Goal: Task Accomplishment & Management: Use online tool/utility

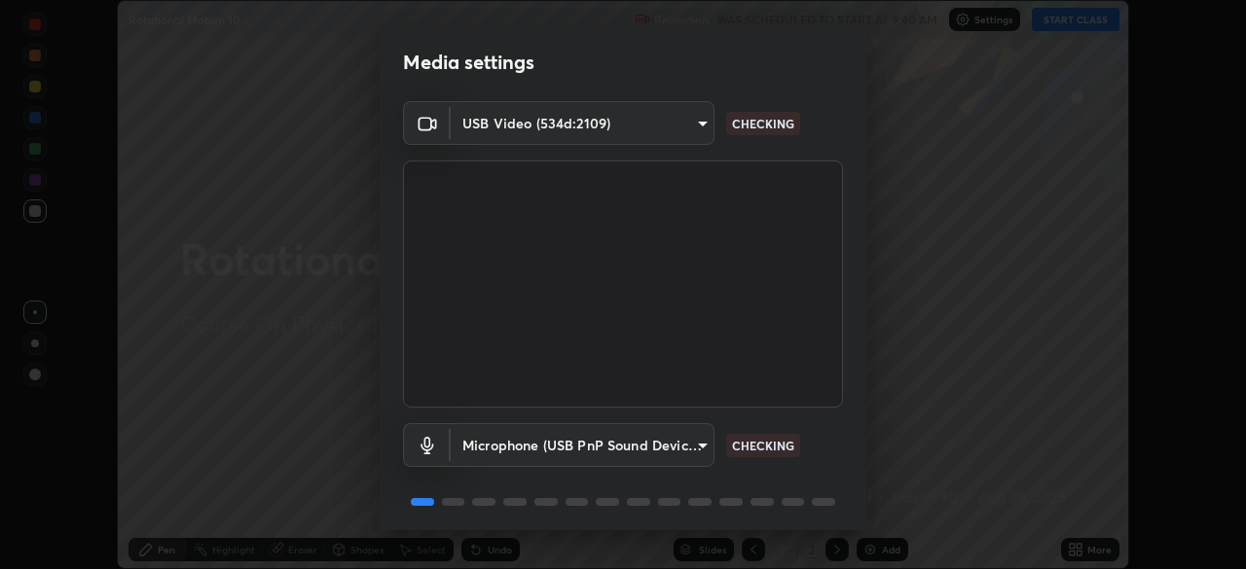
scroll to position [69, 0]
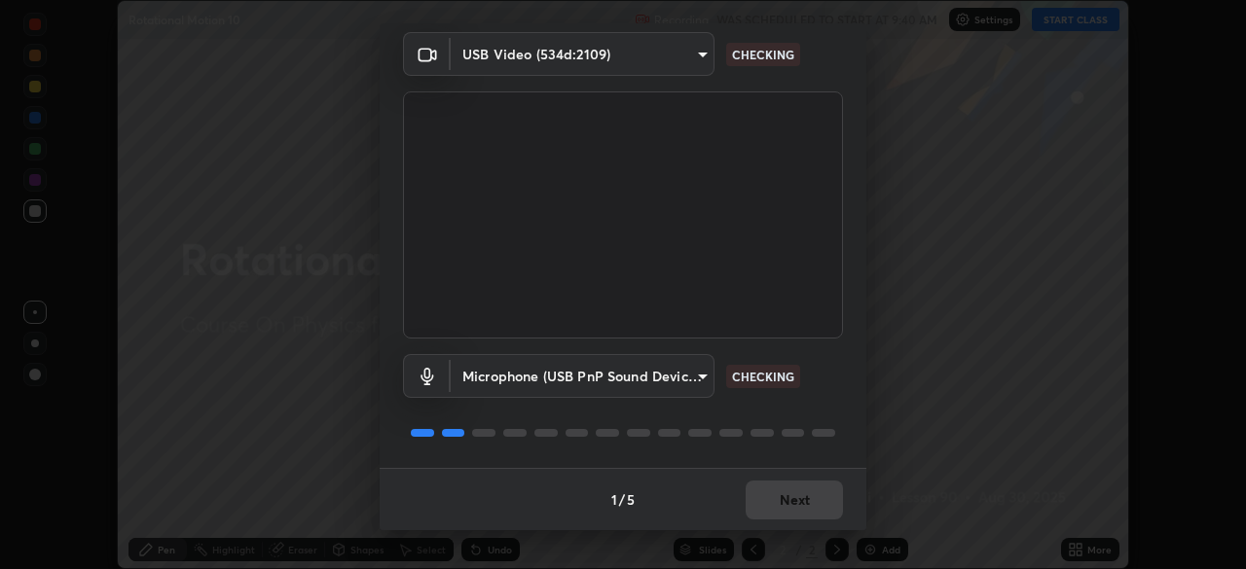
click at [766, 508] on div "1 / 5 Next" at bounding box center [623, 499] width 487 height 62
click at [778, 505] on div "1 / 5 Next" at bounding box center [623, 499] width 487 height 62
click at [783, 504] on div "1 / 5 Next" at bounding box center [623, 499] width 487 height 62
click at [787, 502] on div "1 / 5 Next" at bounding box center [623, 499] width 487 height 62
click at [792, 502] on div "1 / 5 Next" at bounding box center [623, 499] width 487 height 62
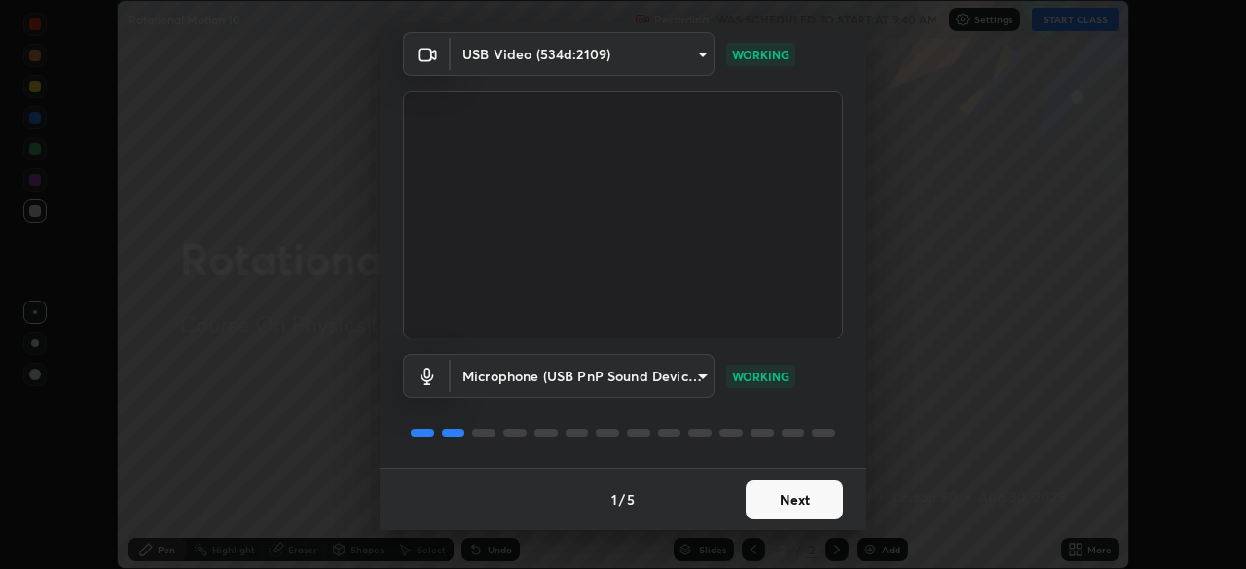
click at [804, 507] on button "Next" at bounding box center [794, 500] width 97 height 39
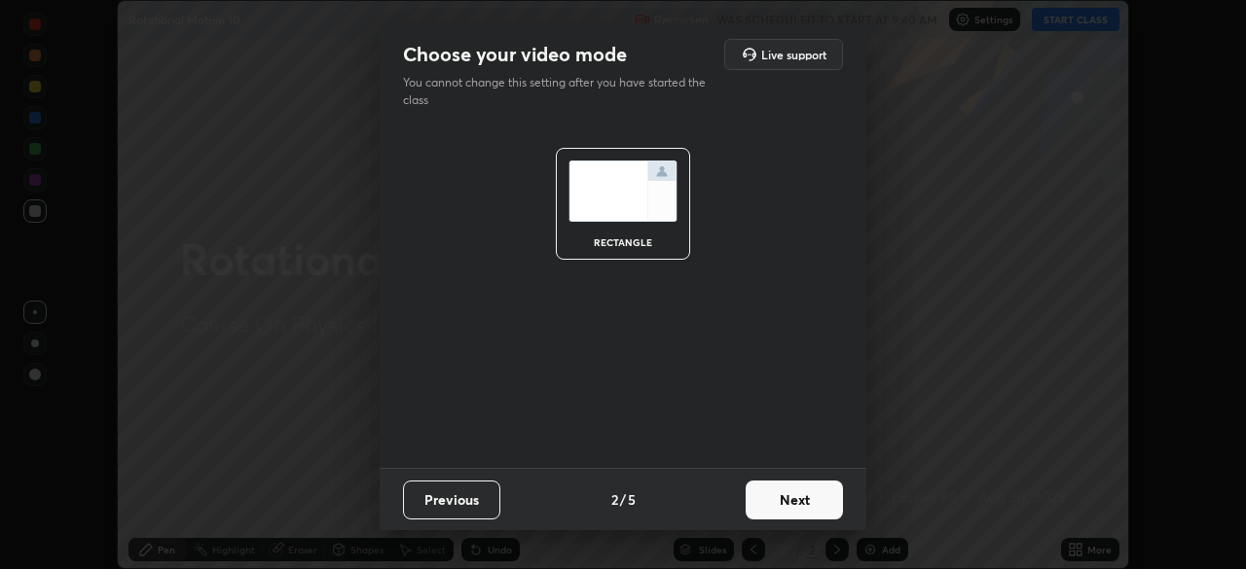
click at [793, 500] on button "Next" at bounding box center [794, 500] width 97 height 39
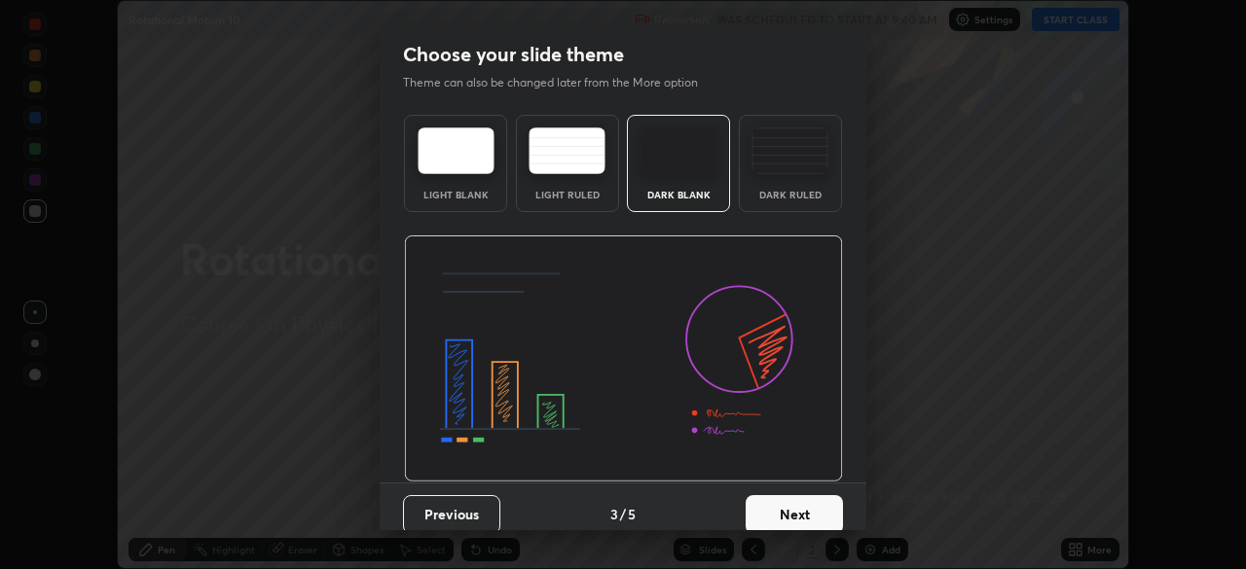
click at [791, 505] on button "Next" at bounding box center [794, 514] width 97 height 39
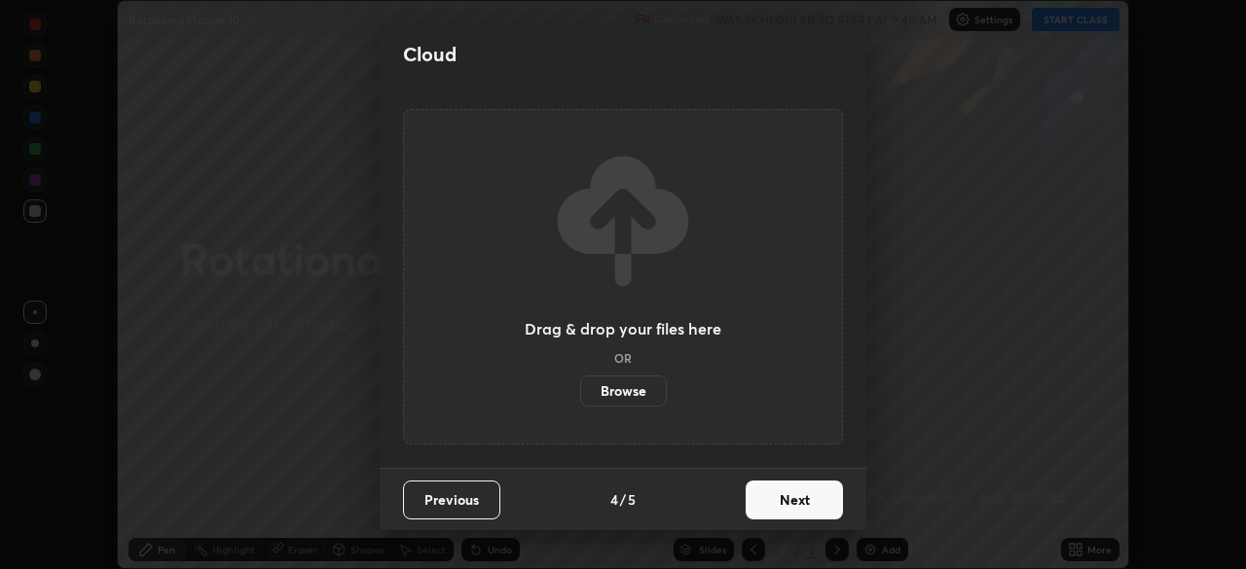
click at [803, 505] on button "Next" at bounding box center [794, 500] width 97 height 39
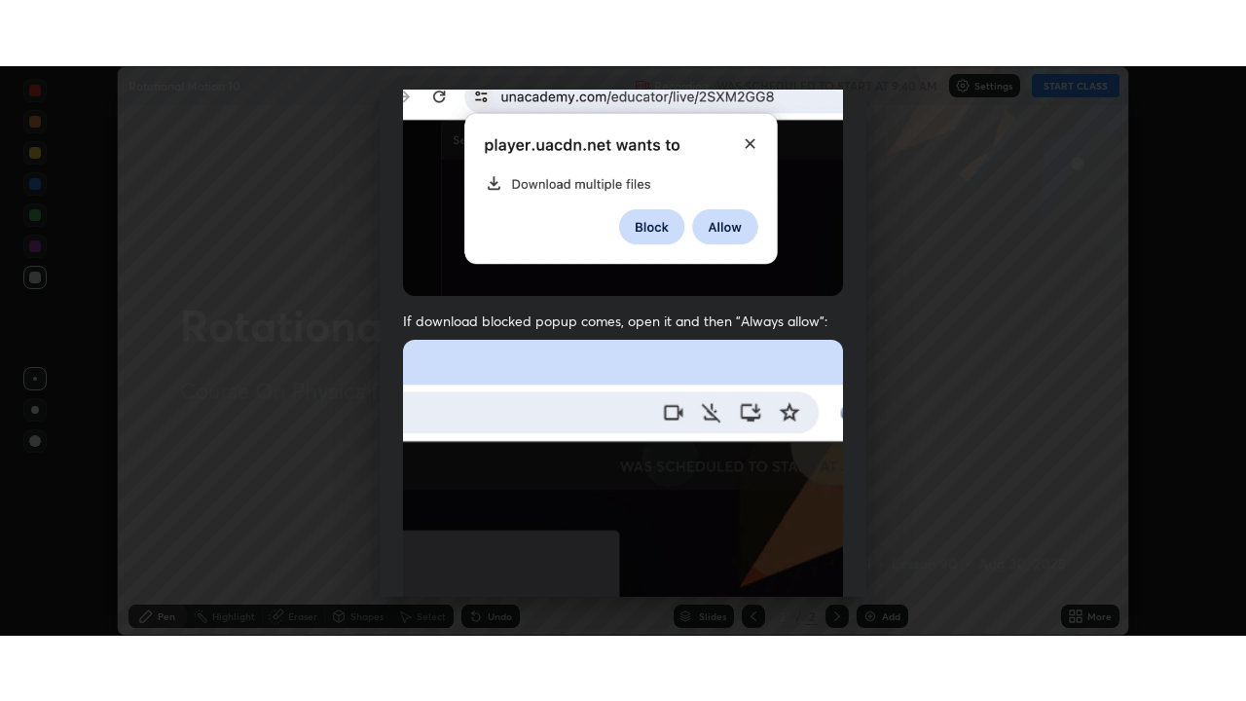
scroll to position [466, 0]
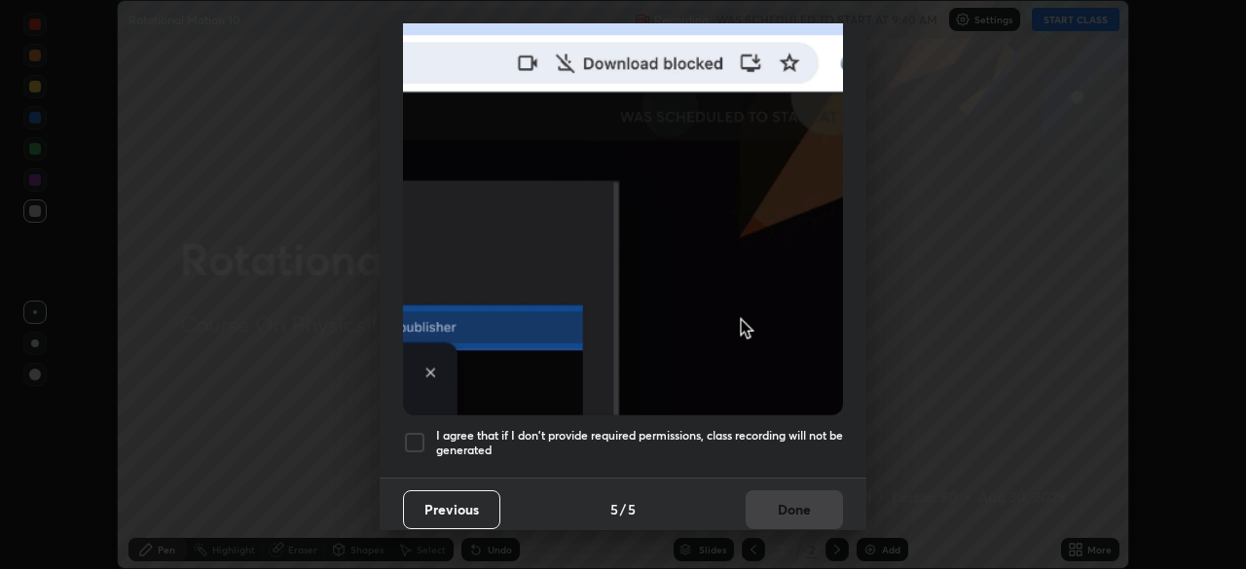
click at [654, 447] on h5 "I agree that if I don't provide required permissions, class recording will not …" at bounding box center [639, 443] width 407 height 30
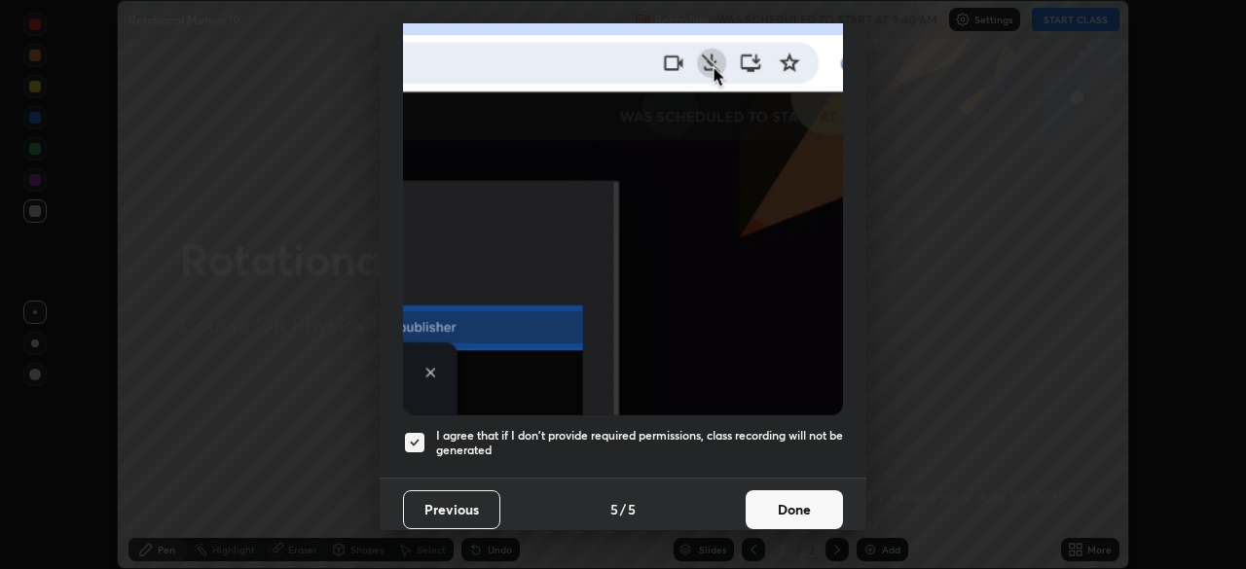
click at [746, 510] on button "Done" at bounding box center [794, 510] width 97 height 39
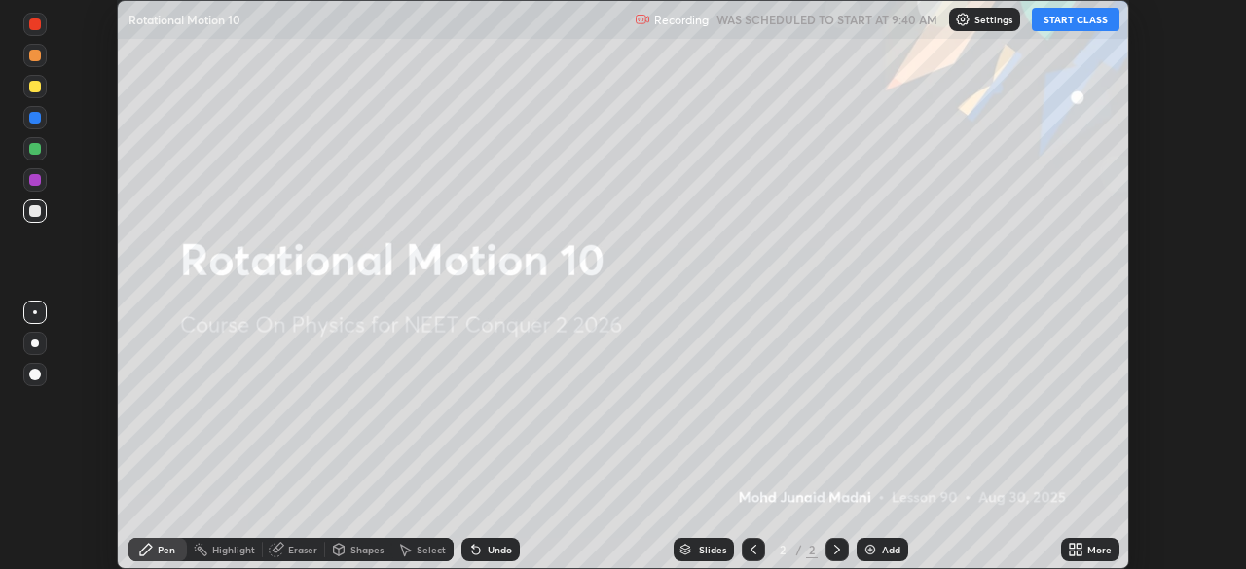
click at [1099, 558] on div "More" at bounding box center [1090, 549] width 58 height 23
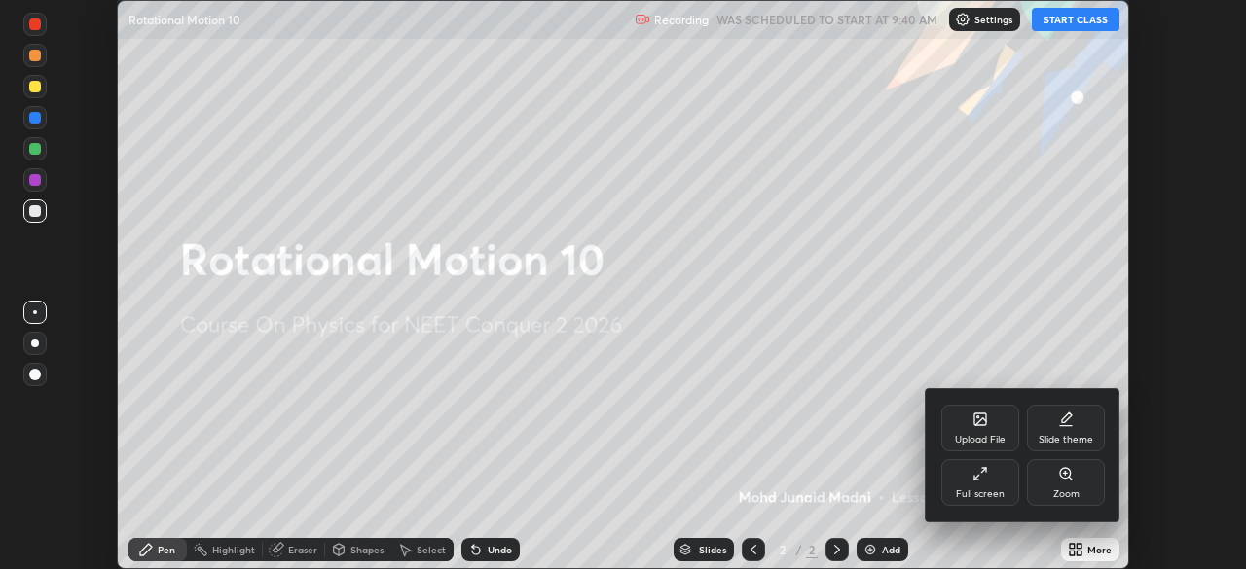
click at [992, 495] on div "Full screen" at bounding box center [980, 495] width 49 height 10
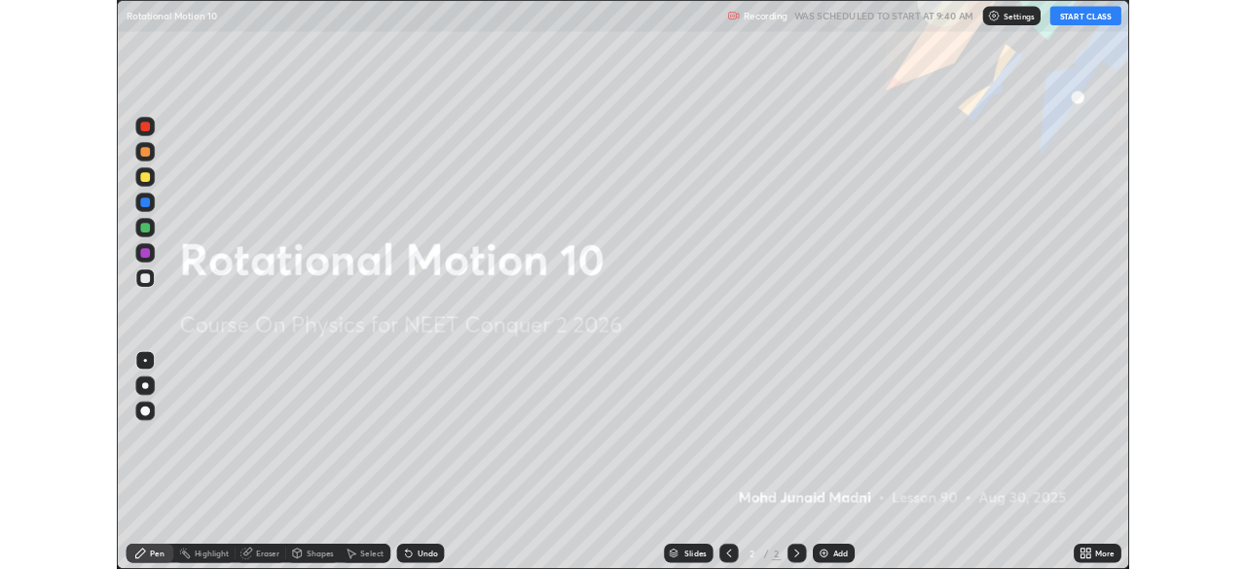
scroll to position [701, 1246]
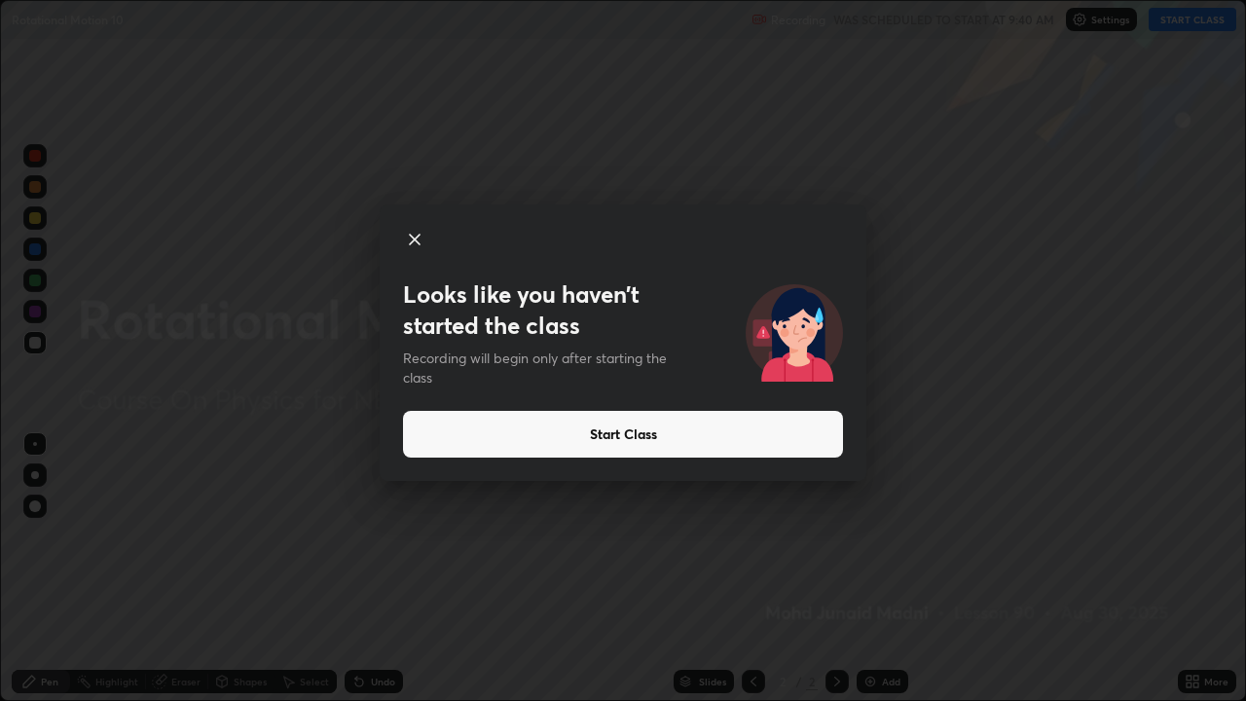
click at [410, 240] on icon at bounding box center [414, 239] width 23 height 23
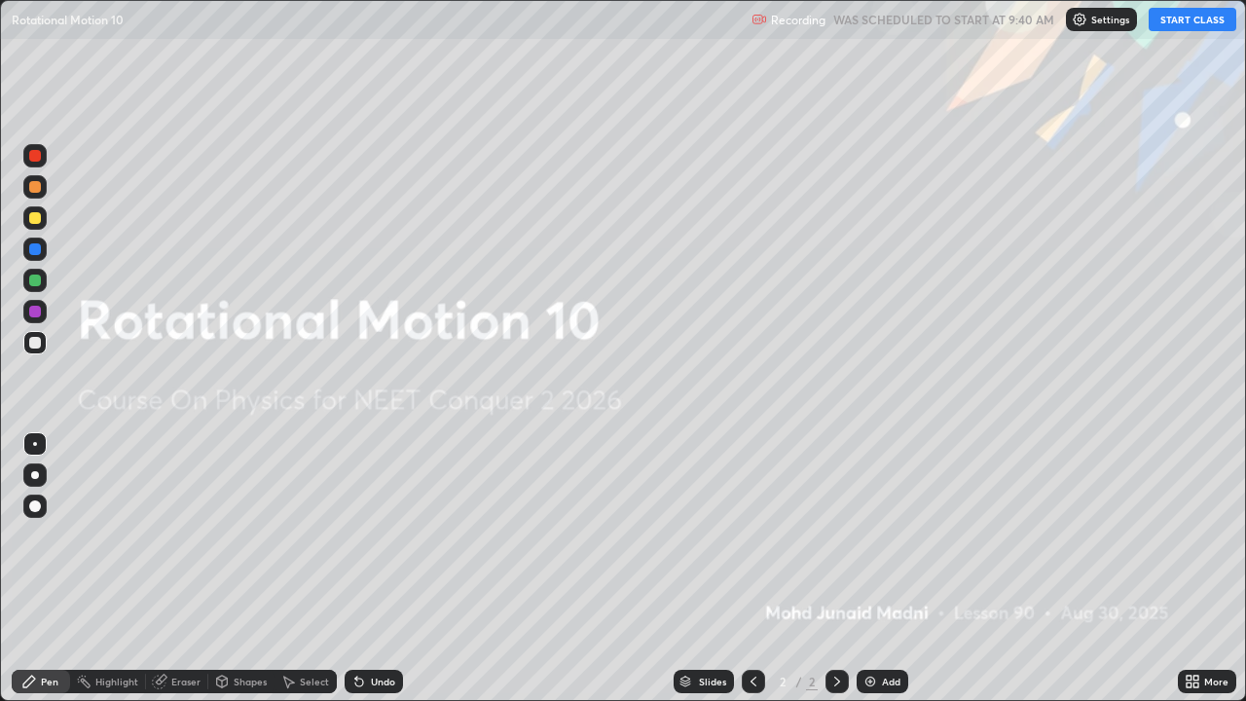
click at [1196, 568] on icon at bounding box center [1195, 677] width 5 height 5
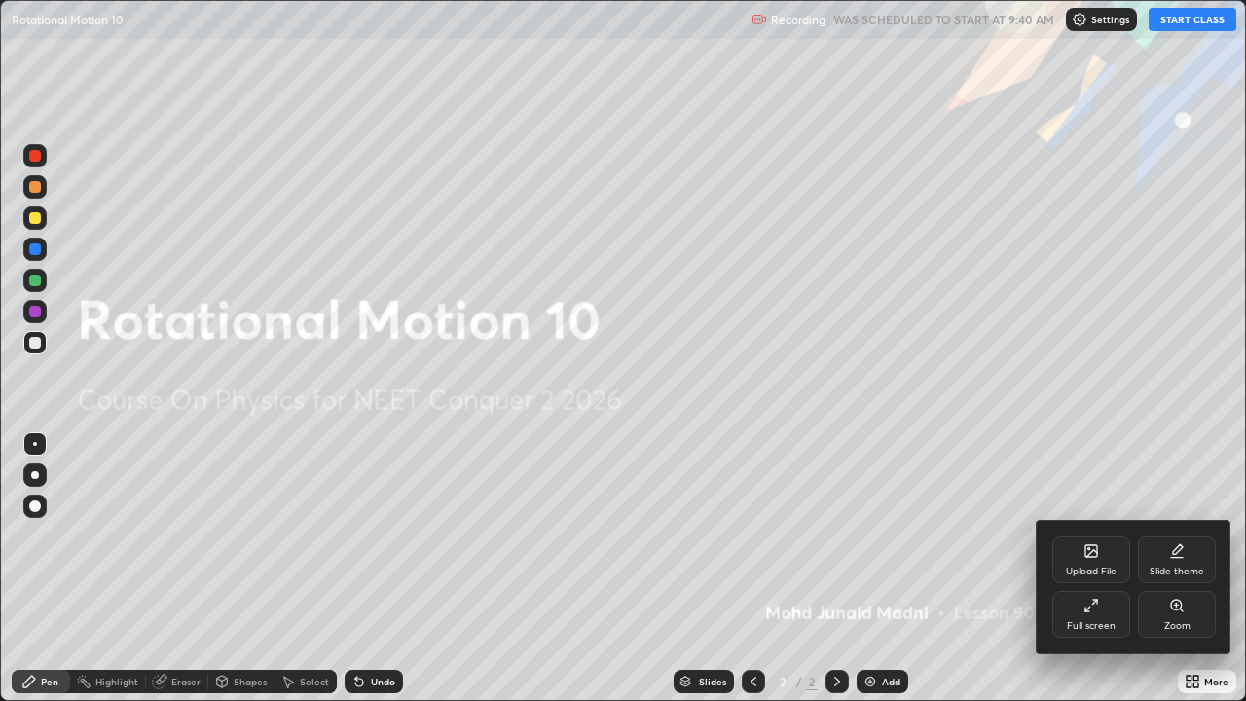
click at [1083, 568] on icon at bounding box center [1091, 606] width 16 height 16
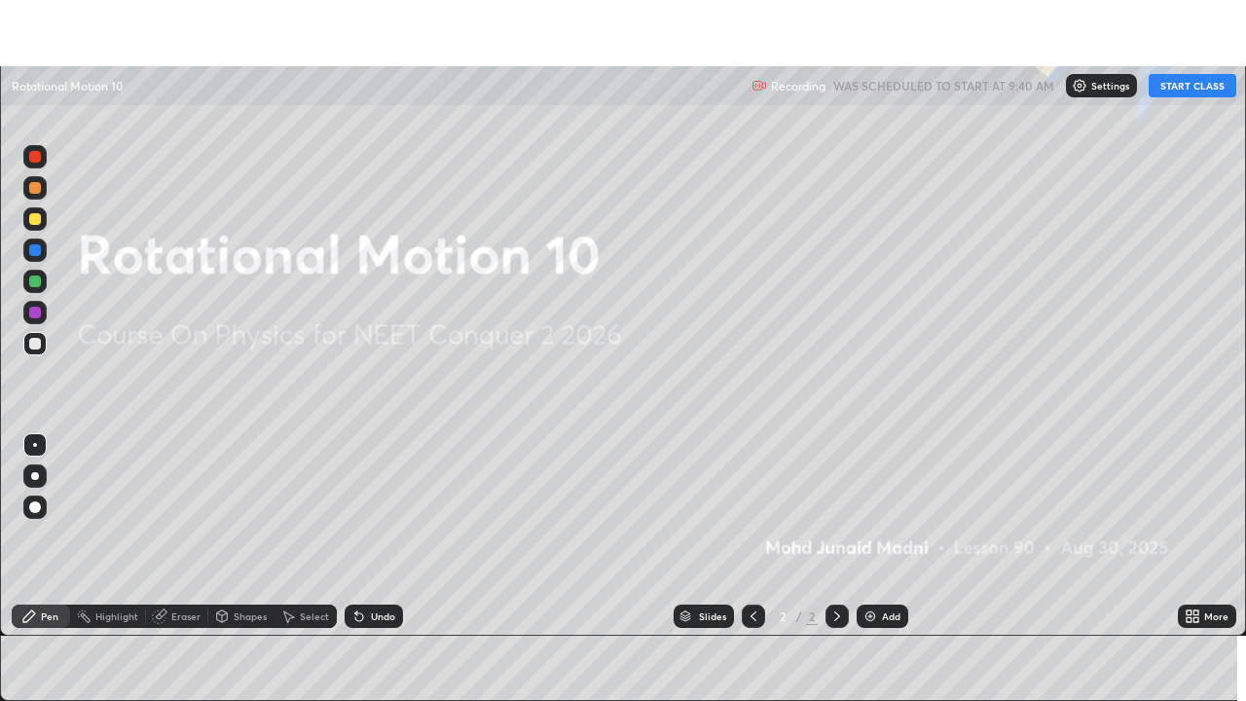
scroll to position [96758, 96081]
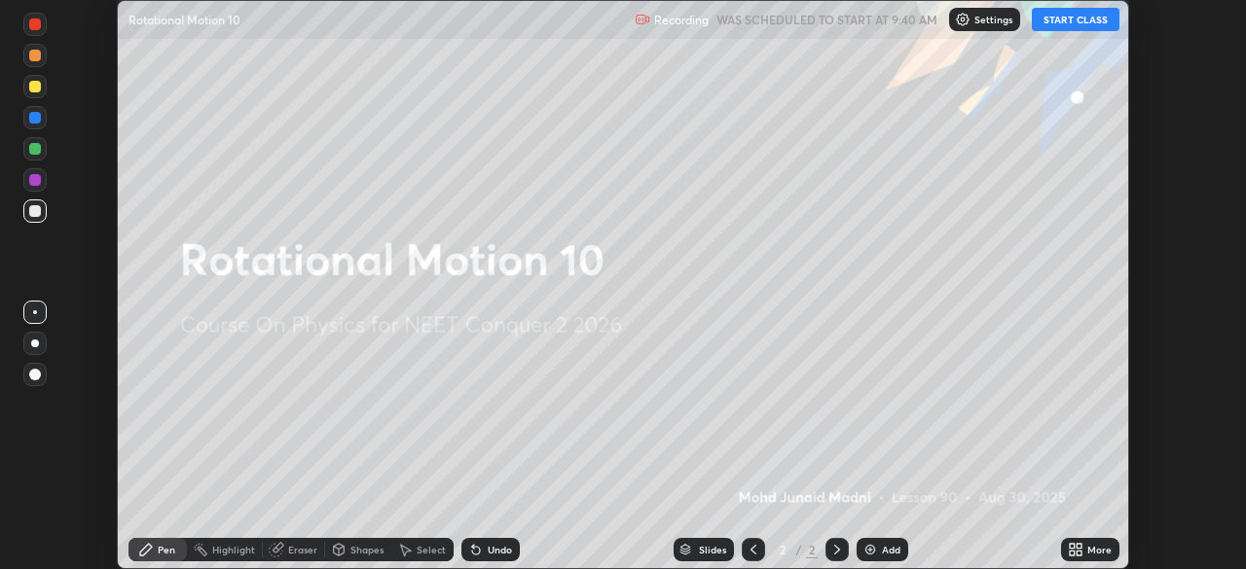
click at [1078, 546] on icon at bounding box center [1078, 546] width 5 height 5
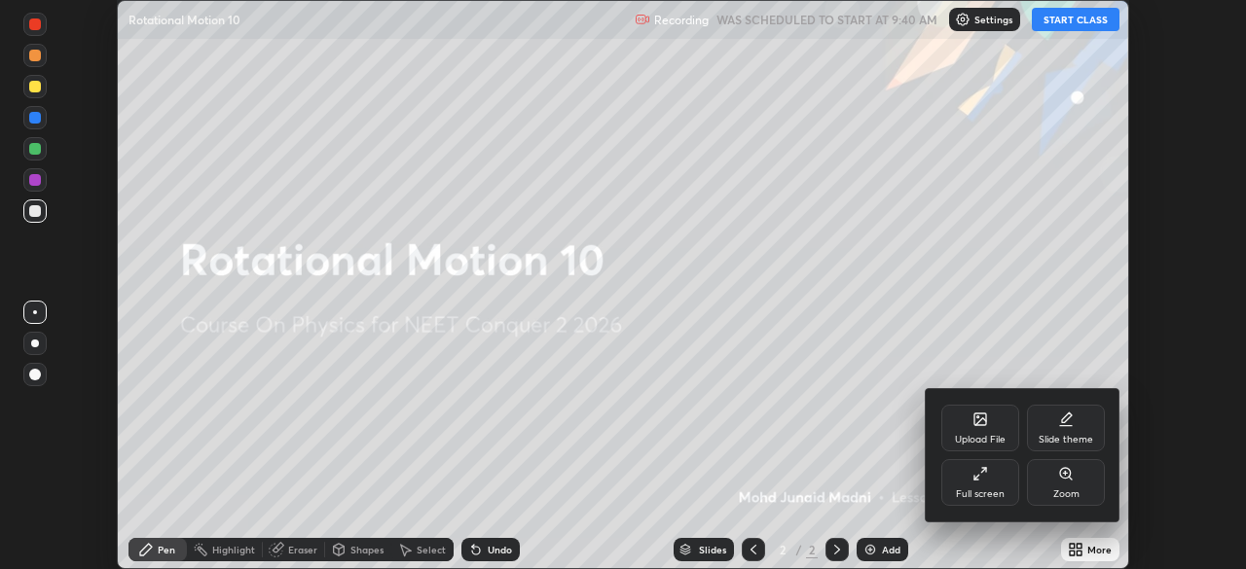
click at [979, 435] on div "Upload File" at bounding box center [980, 440] width 51 height 10
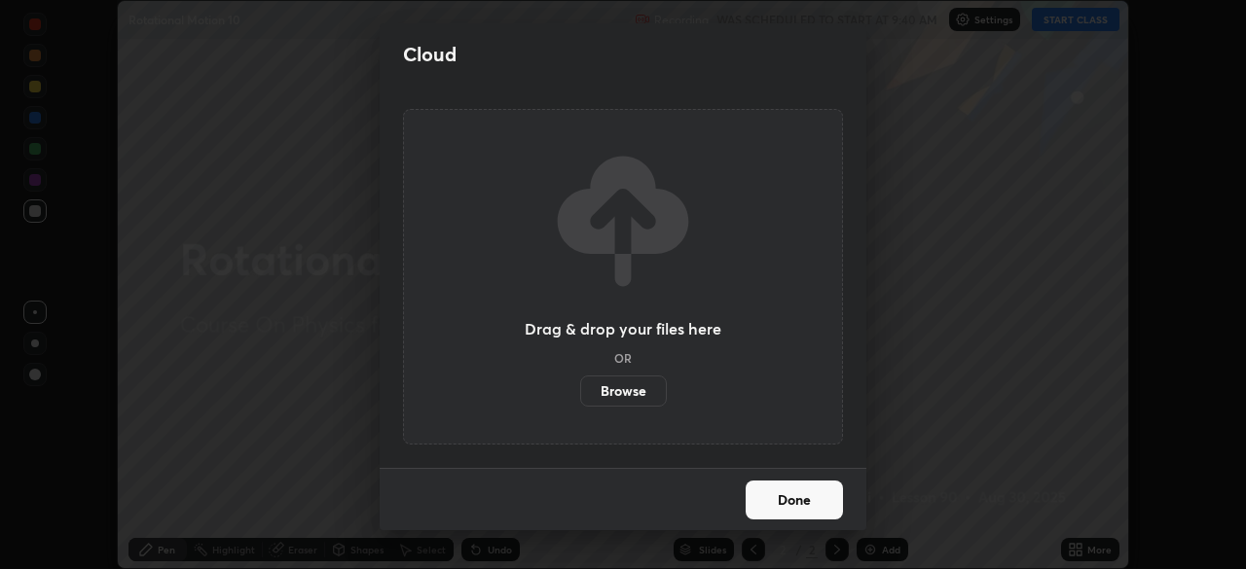
click at [637, 392] on label "Browse" at bounding box center [623, 391] width 87 height 31
click at [580, 392] on input "Browse" at bounding box center [580, 391] width 0 height 31
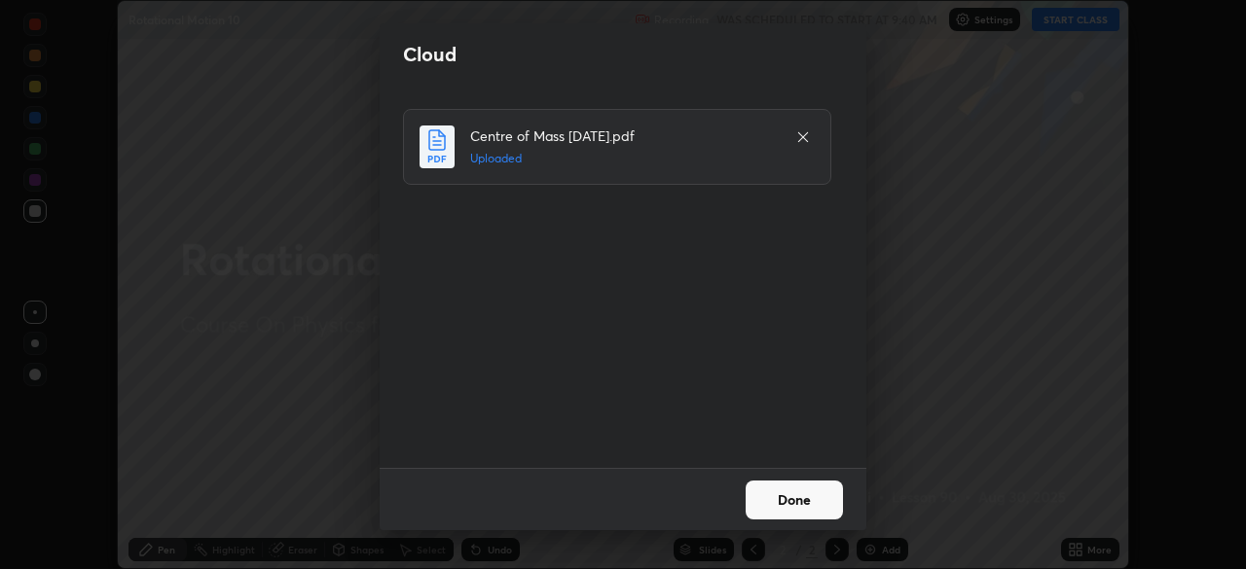
click at [786, 495] on button "Done" at bounding box center [794, 500] width 97 height 39
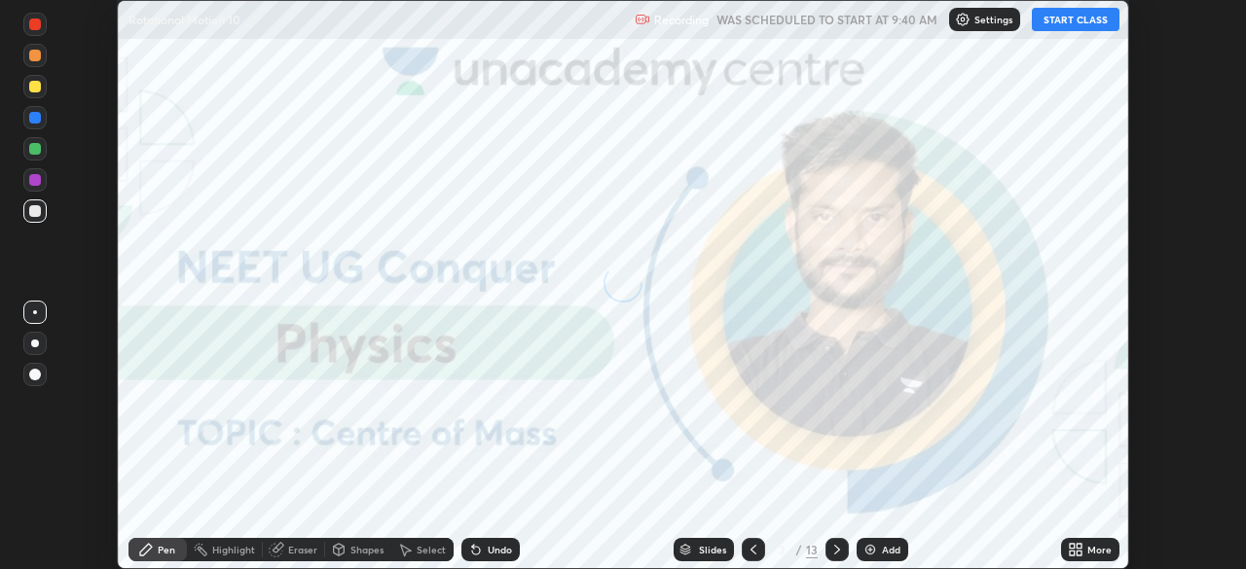
click at [1077, 556] on icon at bounding box center [1078, 553] width 5 height 5
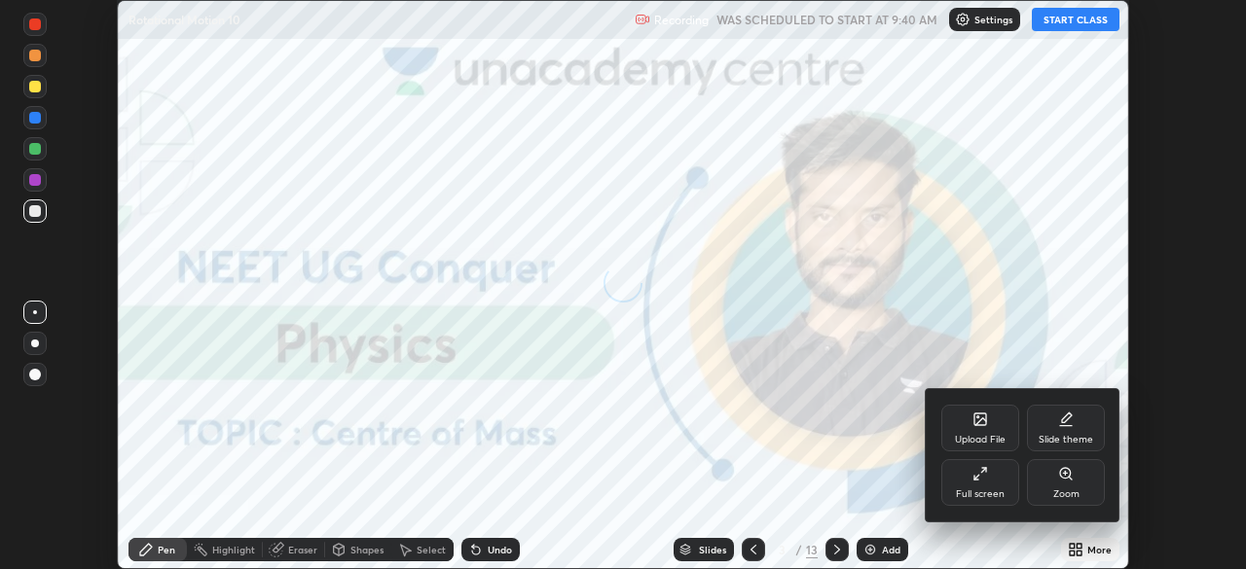
click at [989, 484] on div "Full screen" at bounding box center [980, 482] width 78 height 47
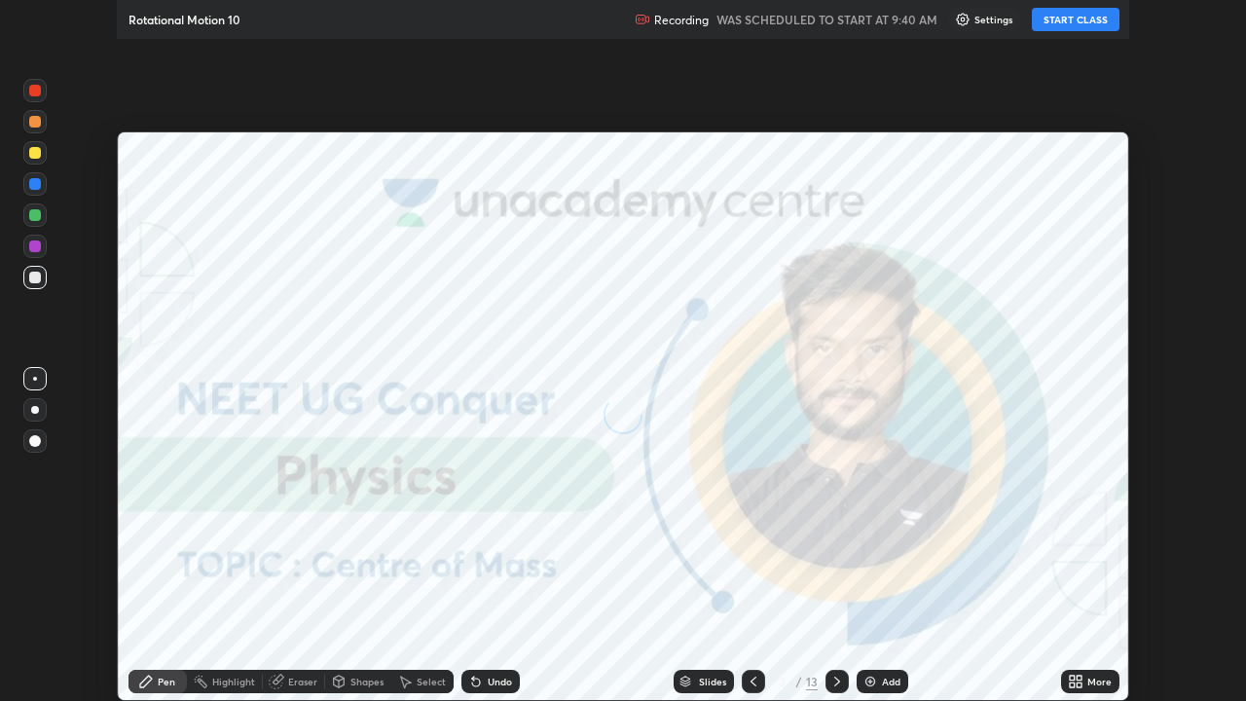
scroll to position [701, 1246]
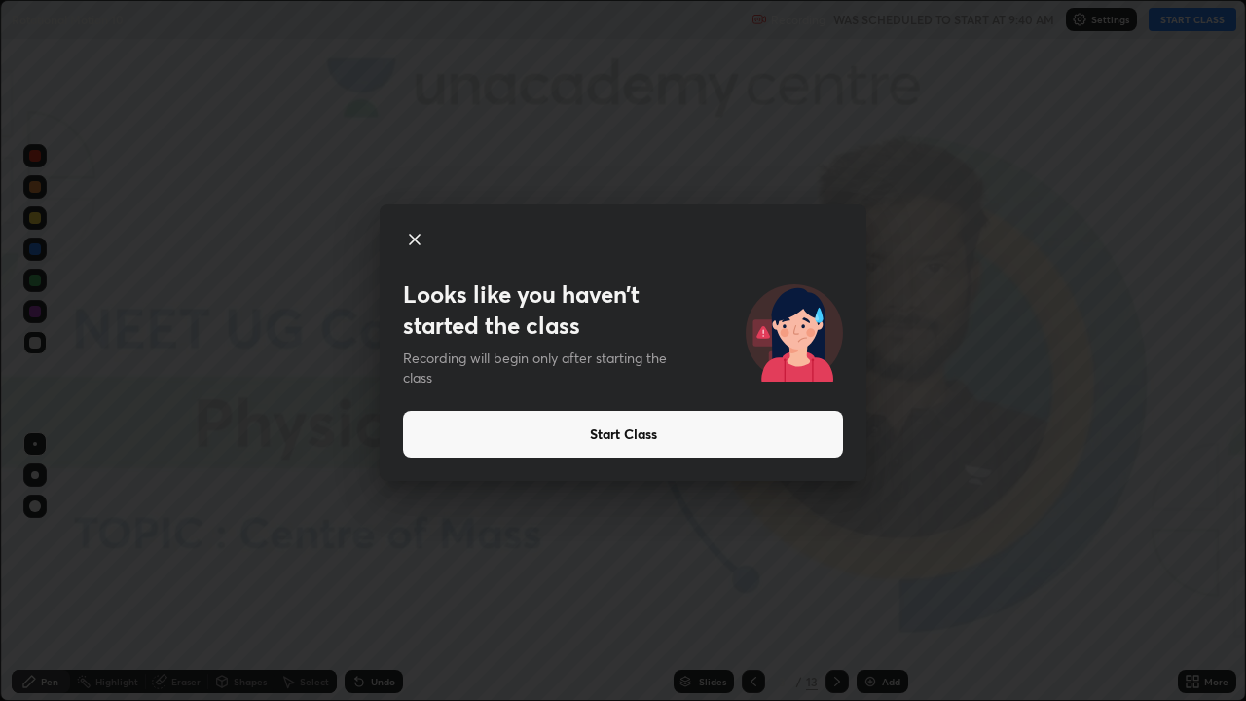
click at [613, 430] on button "Start Class" at bounding box center [623, 434] width 440 height 47
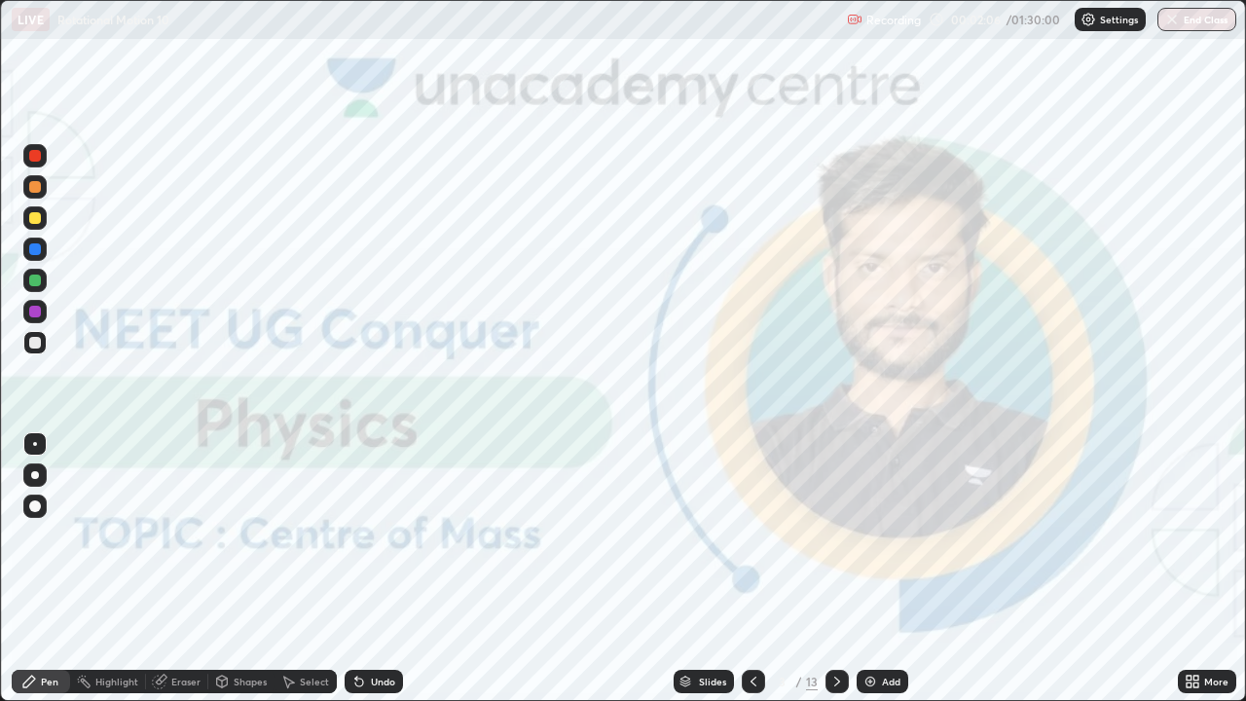
click at [705, 568] on div "Slides" at bounding box center [712, 681] width 27 height 10
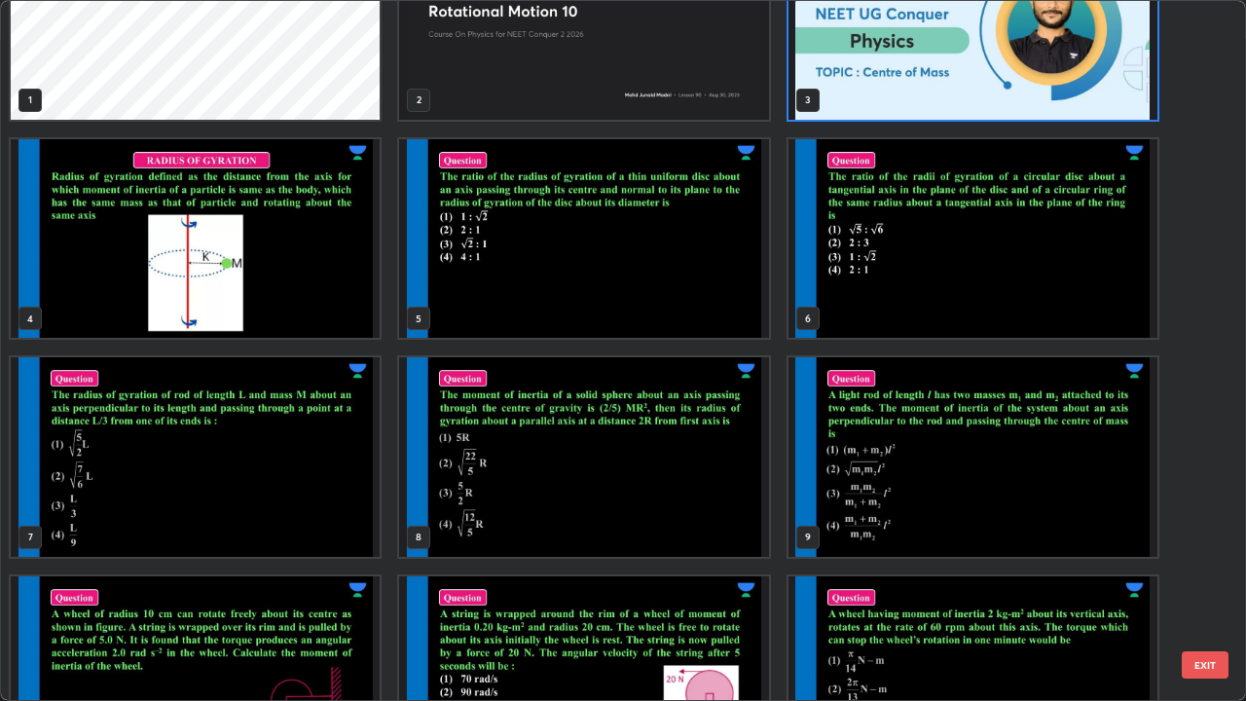
scroll to position [0, 0]
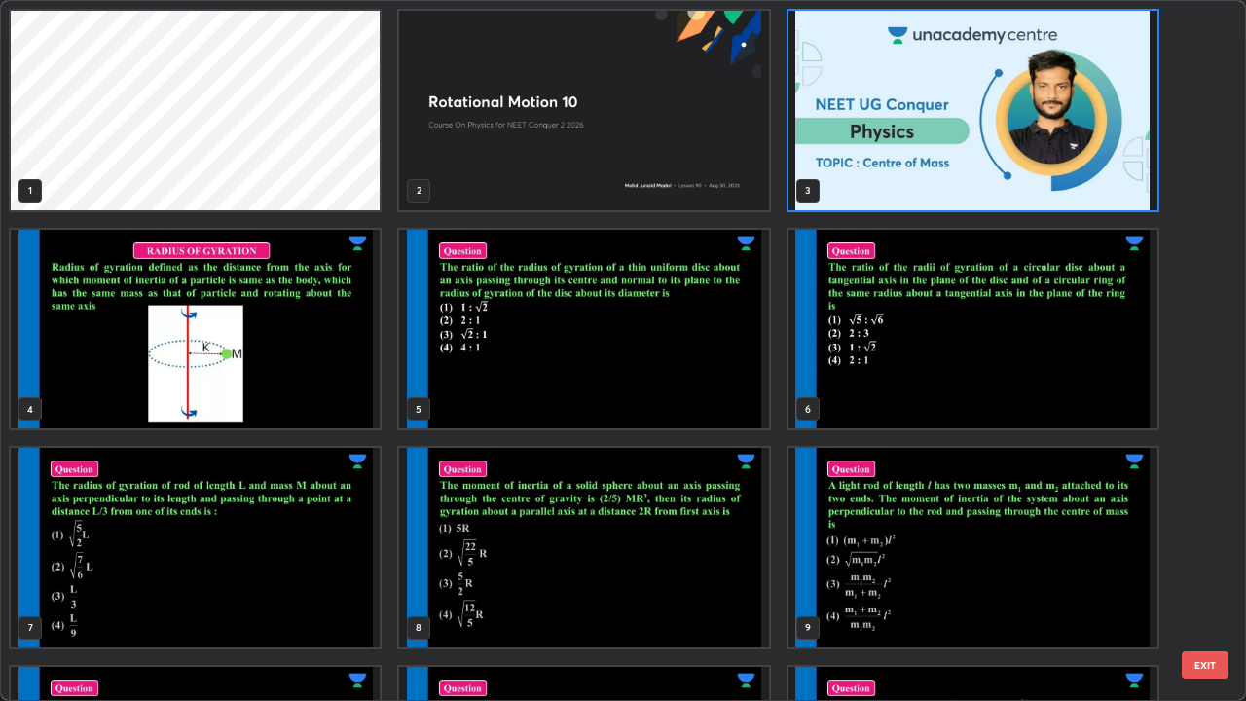
click at [892, 175] on img "grid" at bounding box center [972, 111] width 369 height 200
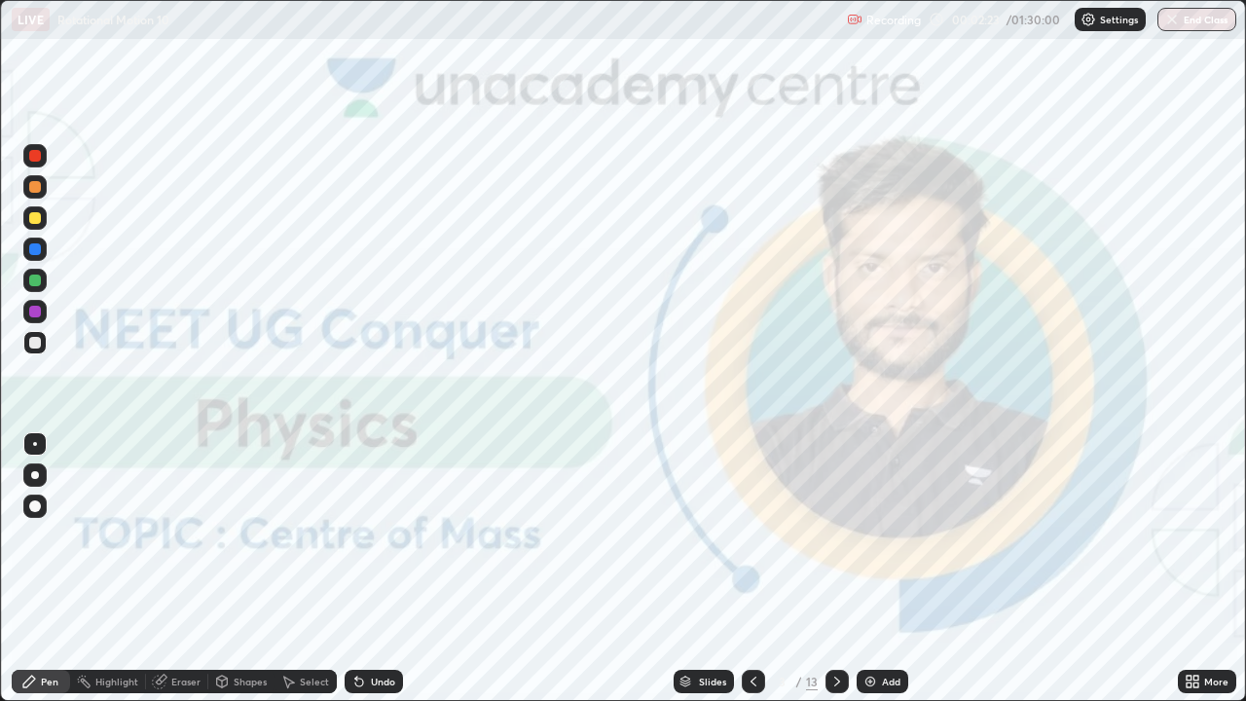
click at [892, 179] on img "grid" at bounding box center [972, 111] width 369 height 200
click at [873, 568] on img at bounding box center [870, 682] width 16 height 16
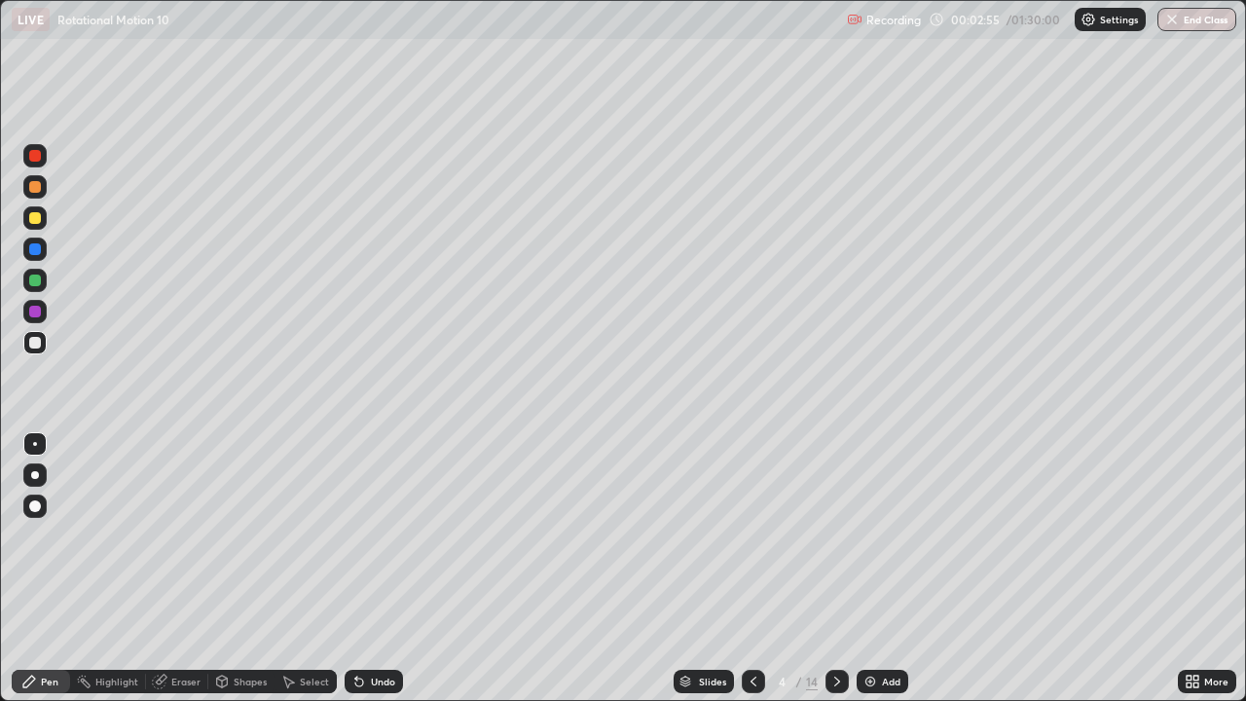
click at [36, 476] on div at bounding box center [35, 475] width 8 height 8
click at [36, 343] on div at bounding box center [35, 343] width 12 height 12
click at [34, 310] on div at bounding box center [35, 312] width 12 height 12
click at [36, 343] on div at bounding box center [35, 343] width 12 height 12
click at [34, 218] on div at bounding box center [35, 218] width 12 height 12
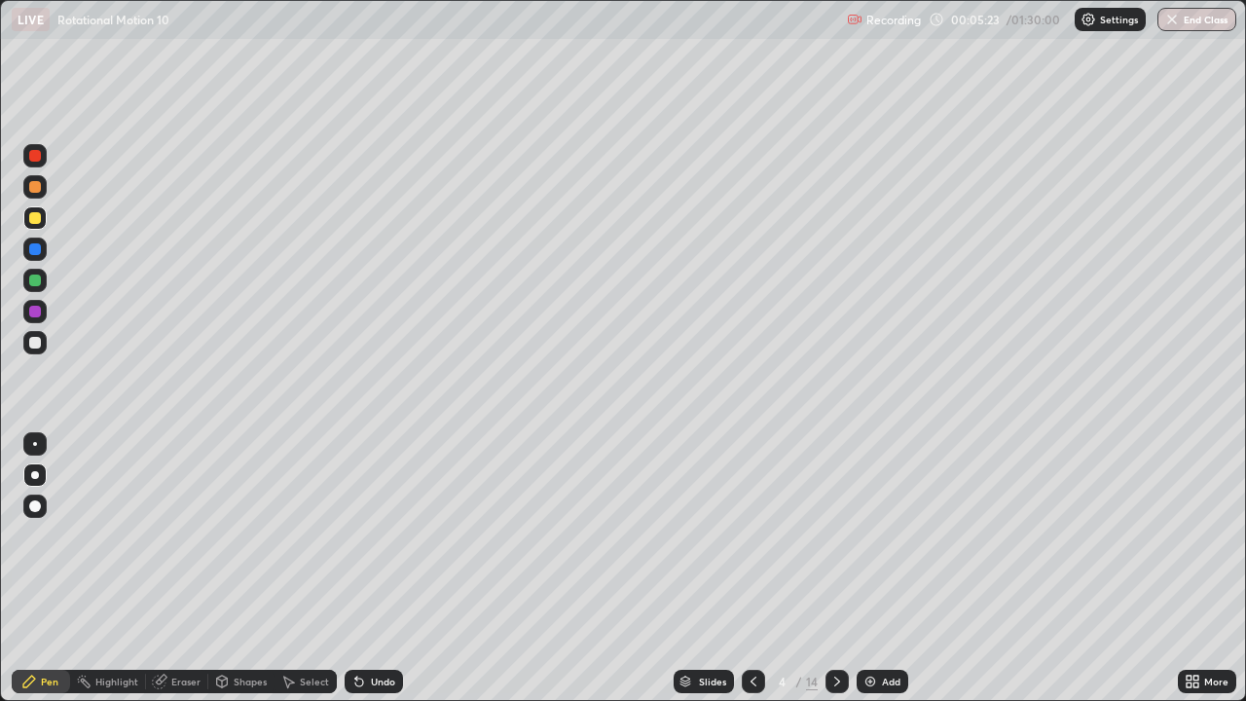
click at [36, 343] on div at bounding box center [35, 343] width 12 height 12
click at [37, 217] on div at bounding box center [35, 218] width 12 height 12
click at [34, 340] on div at bounding box center [35, 343] width 12 height 12
click at [37, 218] on div at bounding box center [35, 218] width 12 height 12
click at [39, 344] on div at bounding box center [35, 343] width 12 height 12
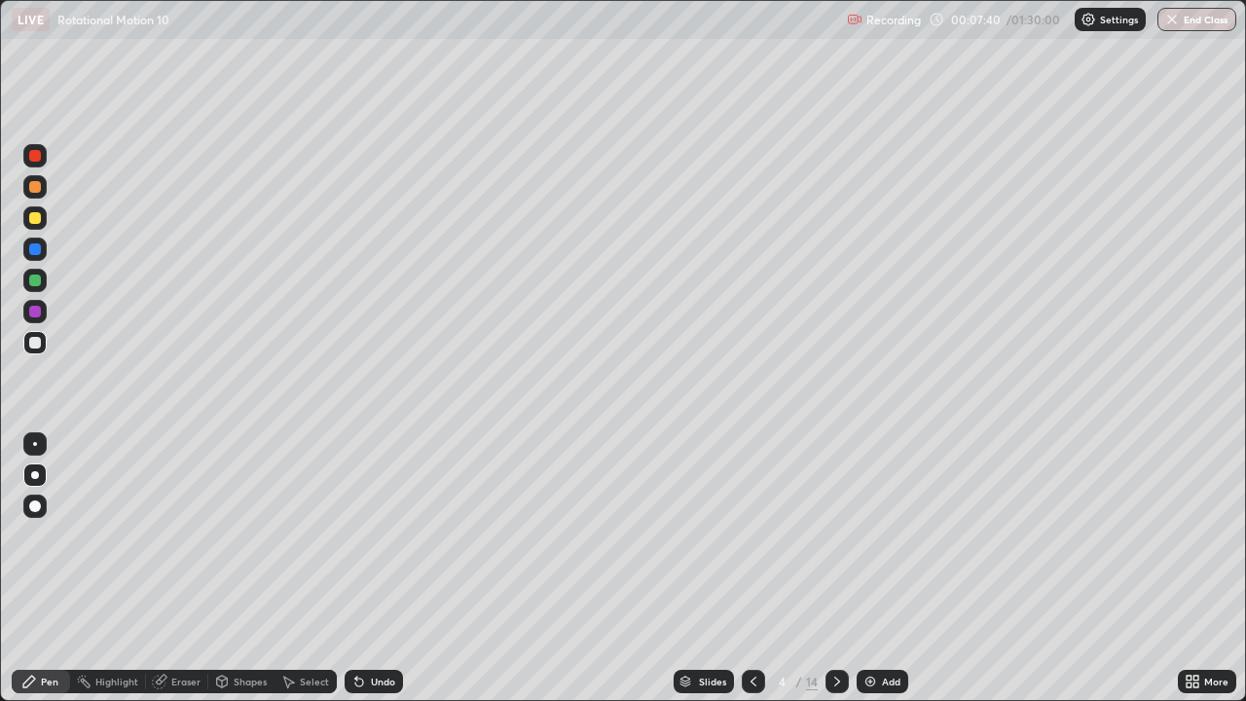
click at [31, 248] on div at bounding box center [35, 249] width 12 height 12
click at [869, 568] on img at bounding box center [870, 682] width 16 height 16
click at [36, 341] on div at bounding box center [35, 343] width 12 height 12
click at [38, 244] on div at bounding box center [35, 249] width 12 height 12
click at [34, 281] on div at bounding box center [35, 280] width 12 height 12
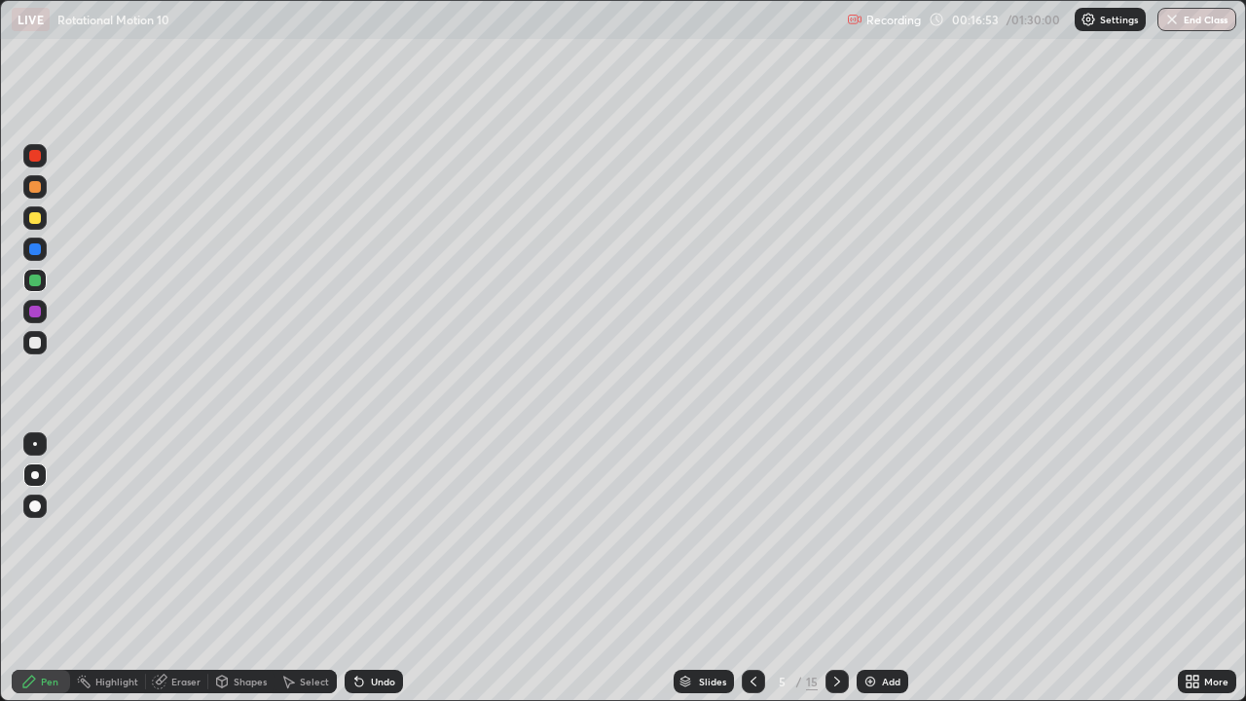
click at [35, 216] on div at bounding box center [35, 218] width 12 height 12
click at [33, 347] on div at bounding box center [35, 343] width 12 height 12
click at [693, 568] on div "Slides" at bounding box center [704, 681] width 60 height 23
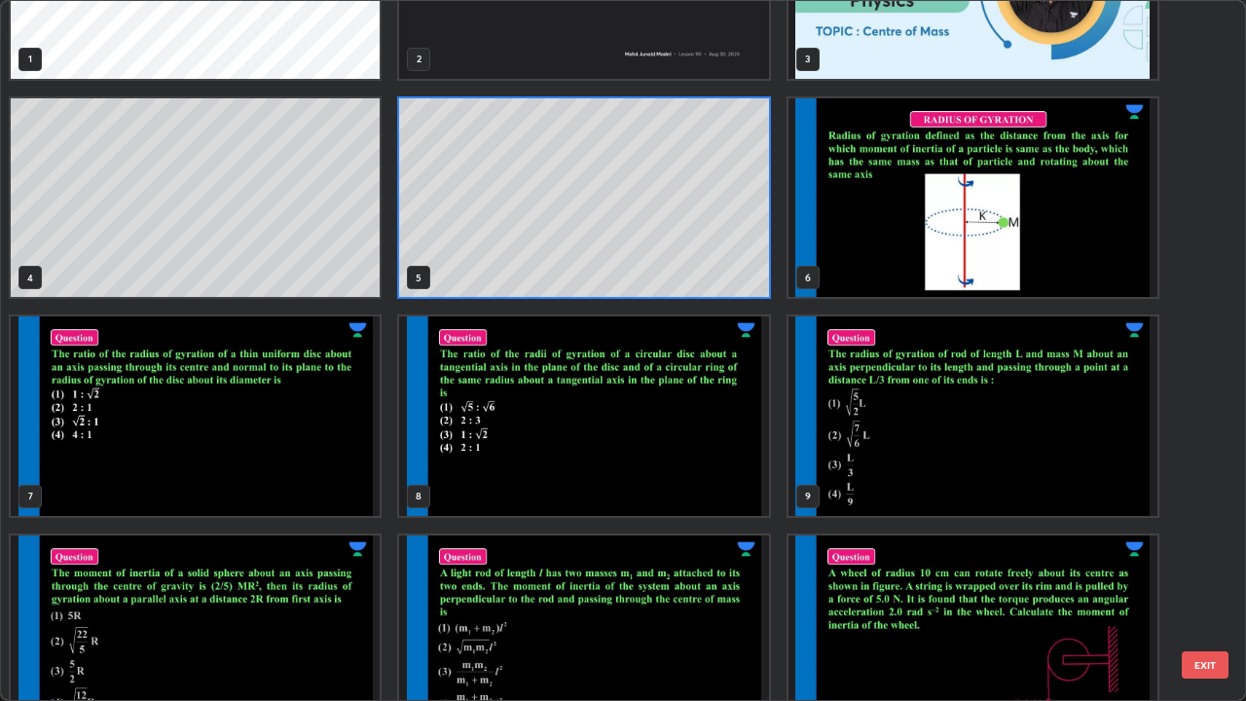
scroll to position [105, 0]
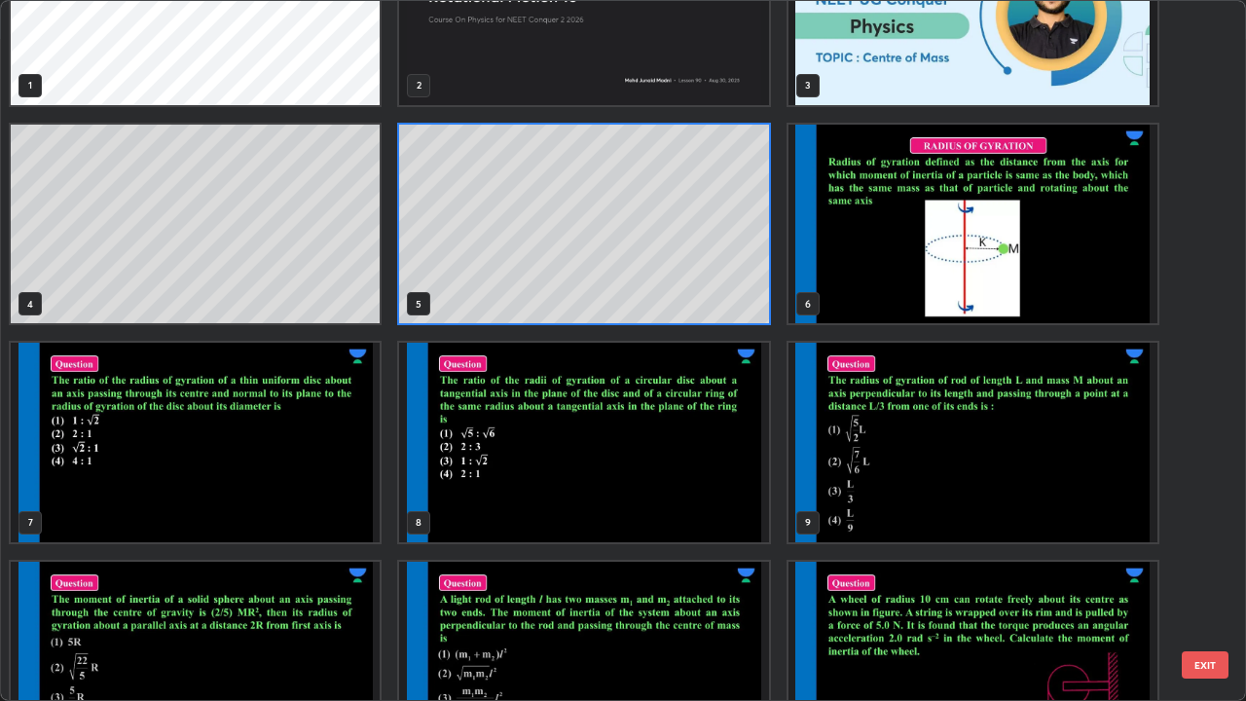
click at [754, 434] on div "1 2 3 4 5 6 7 8 9 10 11 12" at bounding box center [606, 350] width 1210 height 699
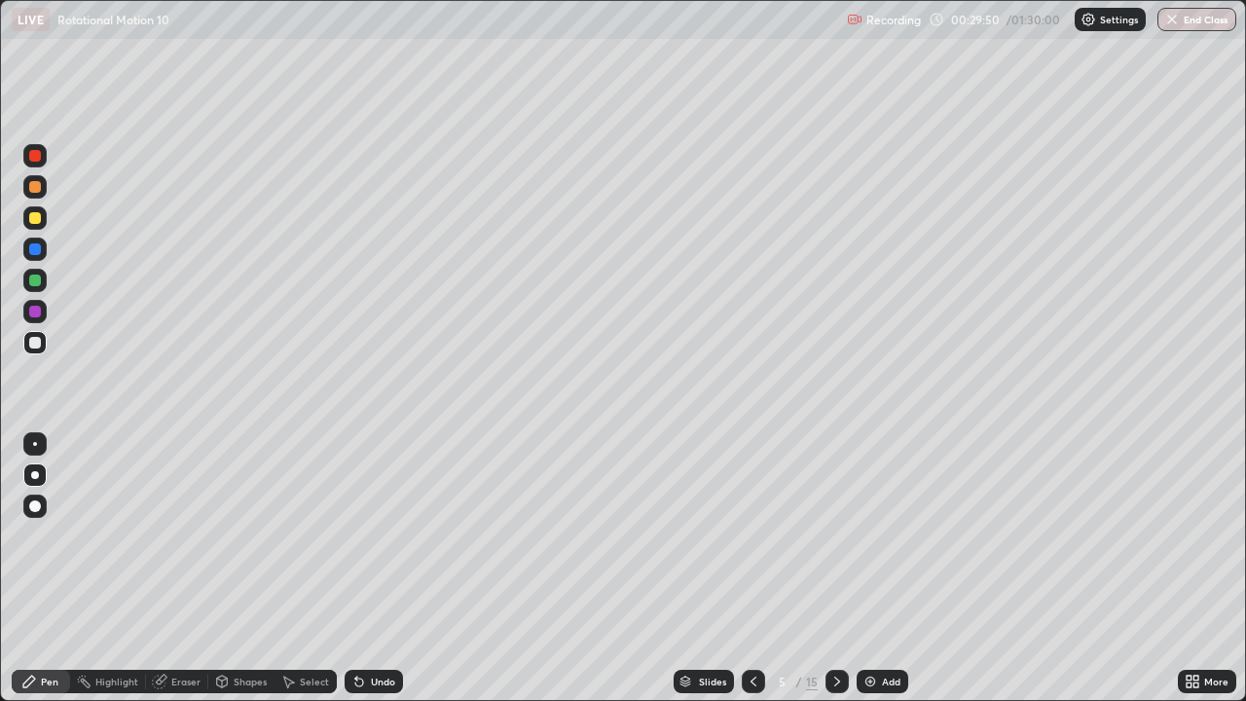
click at [875, 568] on img at bounding box center [870, 682] width 16 height 16
click at [34, 215] on div at bounding box center [35, 218] width 12 height 12
click at [34, 160] on div at bounding box center [35, 156] width 12 height 12
click at [34, 344] on div at bounding box center [35, 343] width 12 height 12
click at [31, 190] on div at bounding box center [35, 187] width 12 height 12
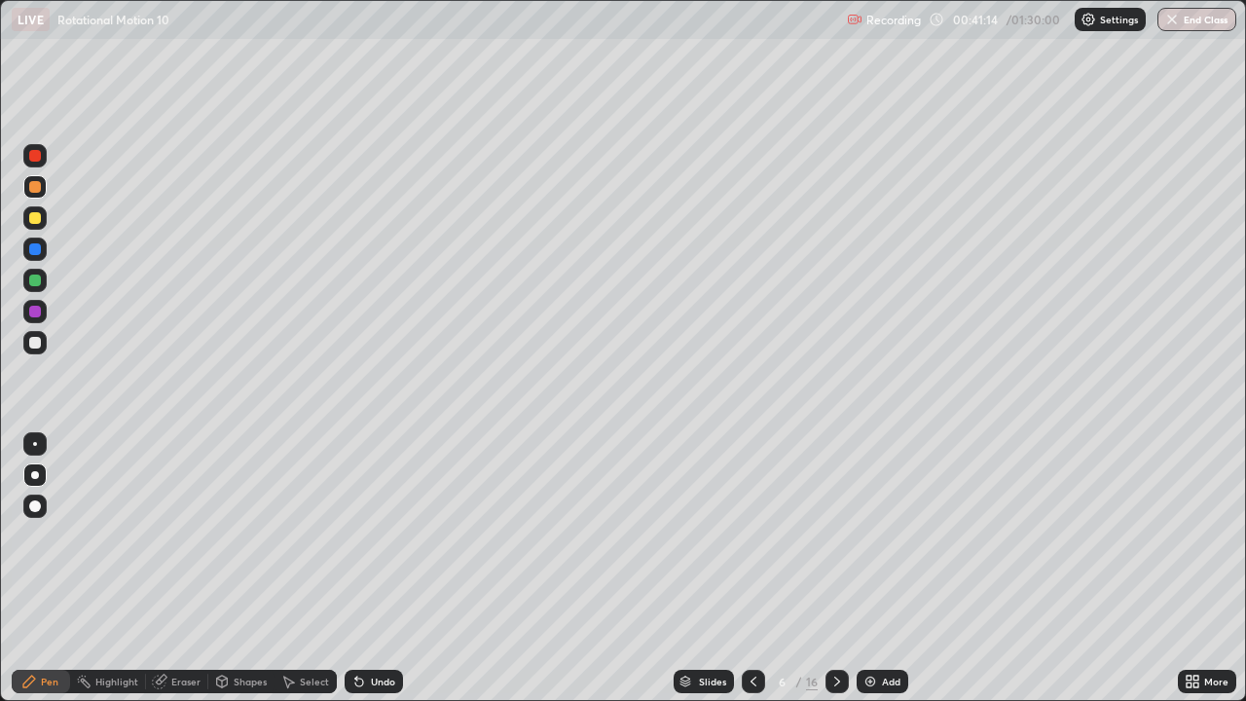
click at [699, 568] on div "Slides" at bounding box center [712, 681] width 27 height 10
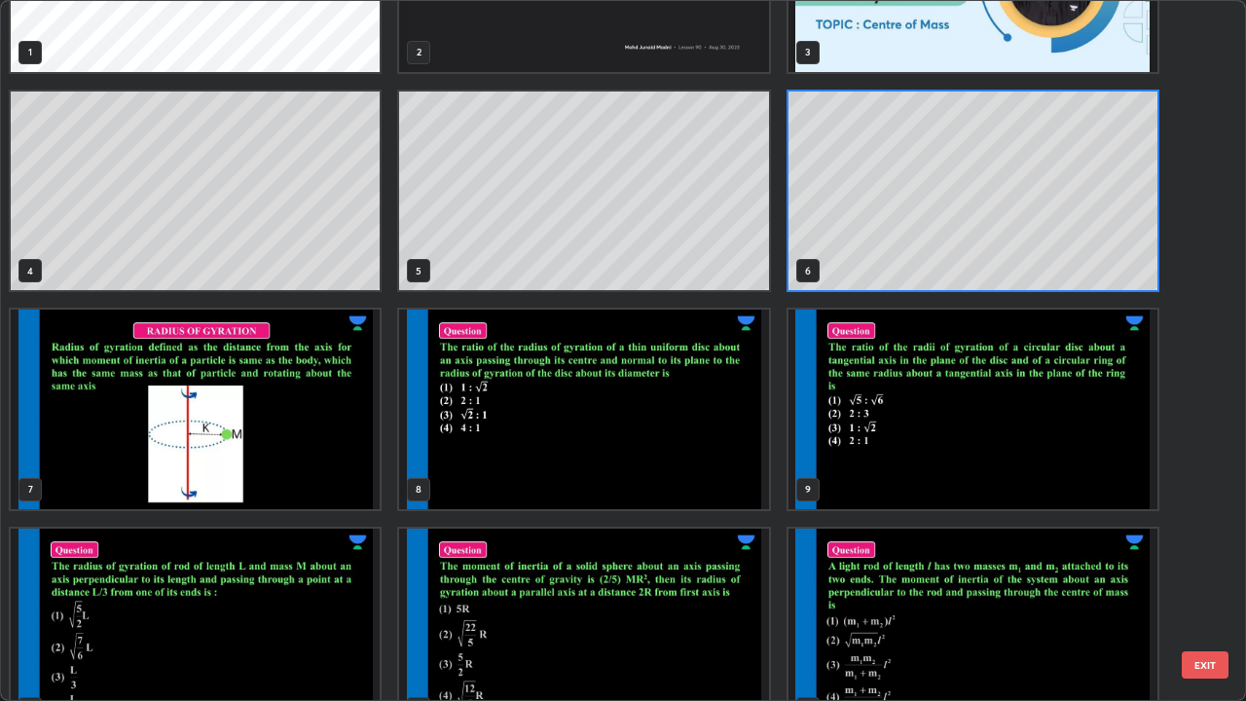
scroll to position [142, 0]
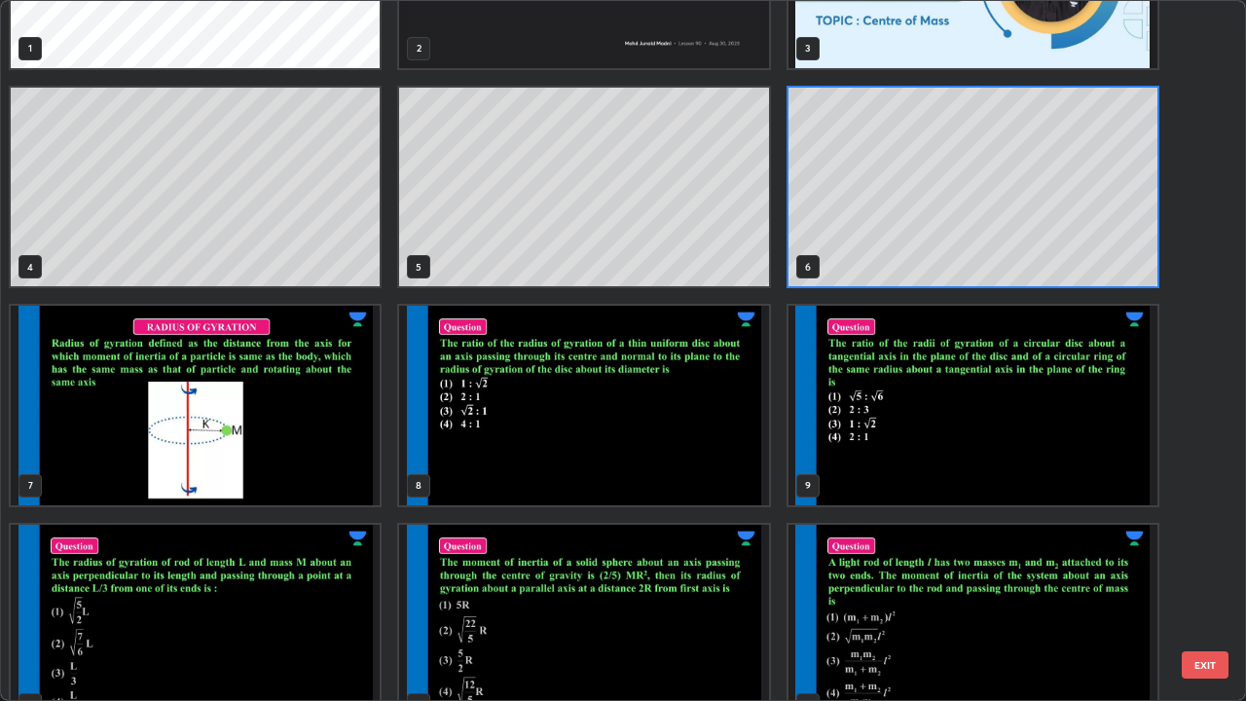
click at [353, 463] on img "grid" at bounding box center [195, 406] width 369 height 200
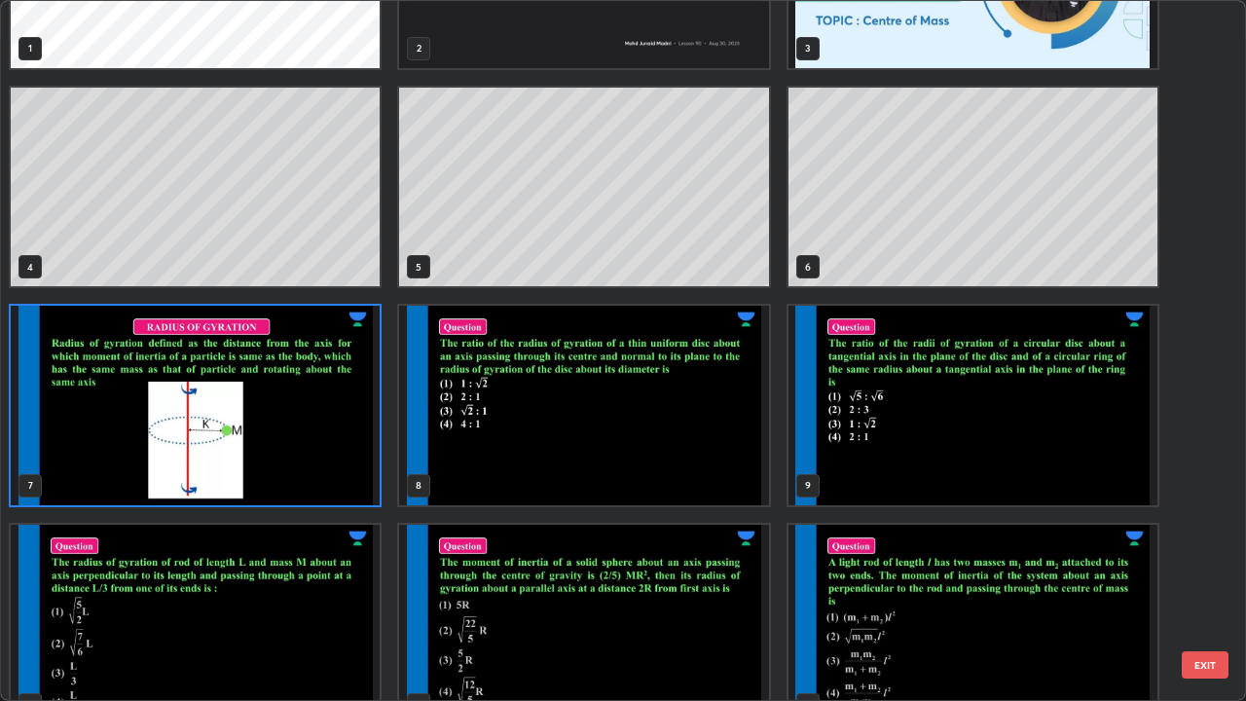
click at [352, 462] on img "grid" at bounding box center [195, 406] width 369 height 200
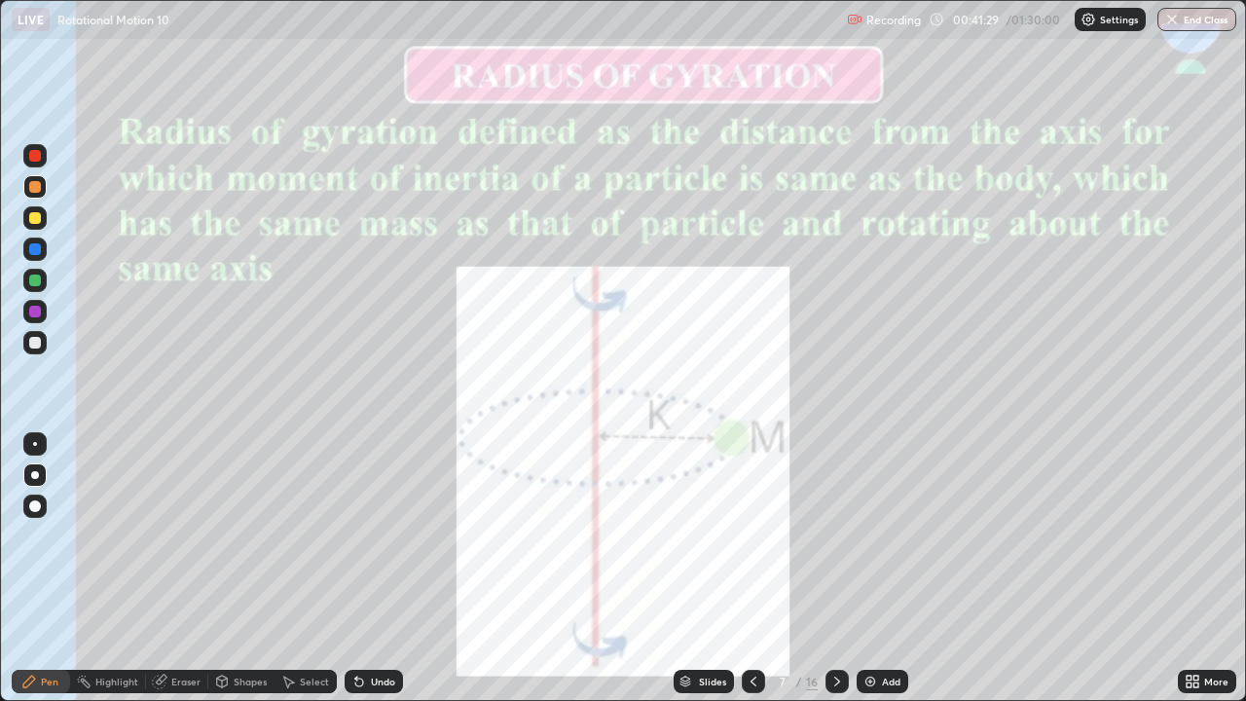
click at [32, 345] on div at bounding box center [35, 343] width 12 height 12
click at [35, 216] on div at bounding box center [35, 218] width 12 height 12
click at [173, 568] on div "Eraser" at bounding box center [185, 681] width 29 height 10
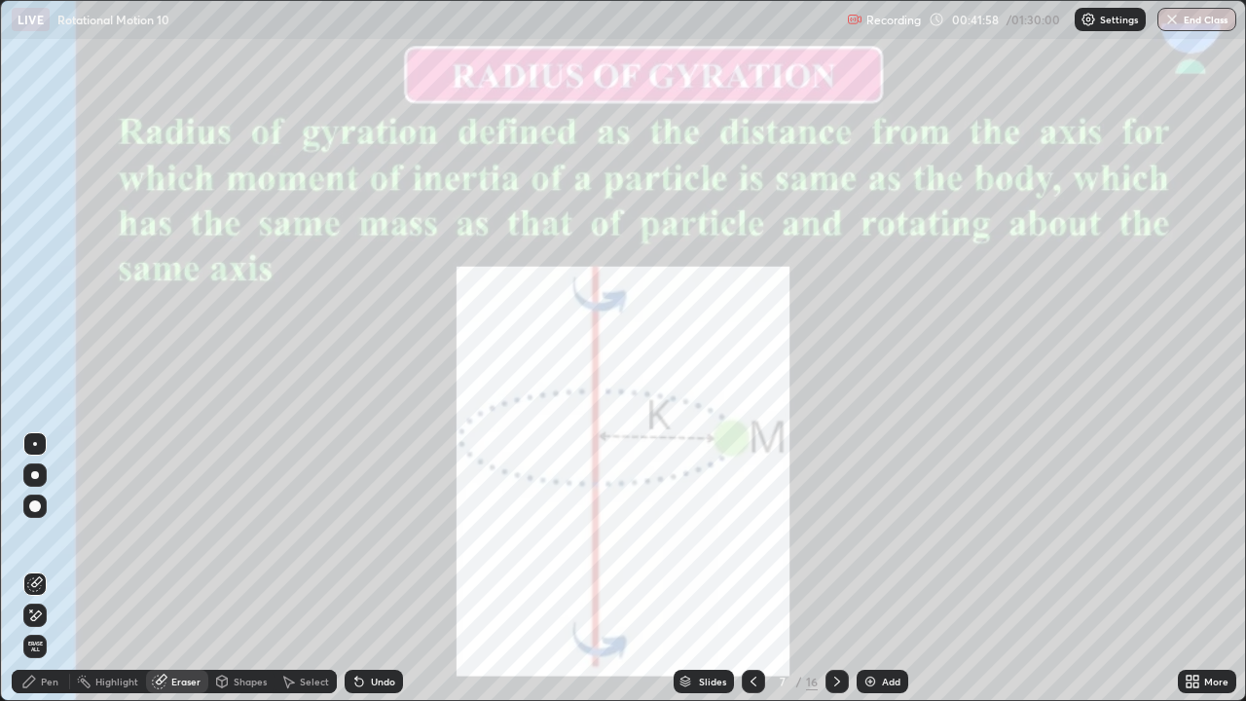
click at [46, 568] on div "Pen" at bounding box center [50, 681] width 18 height 10
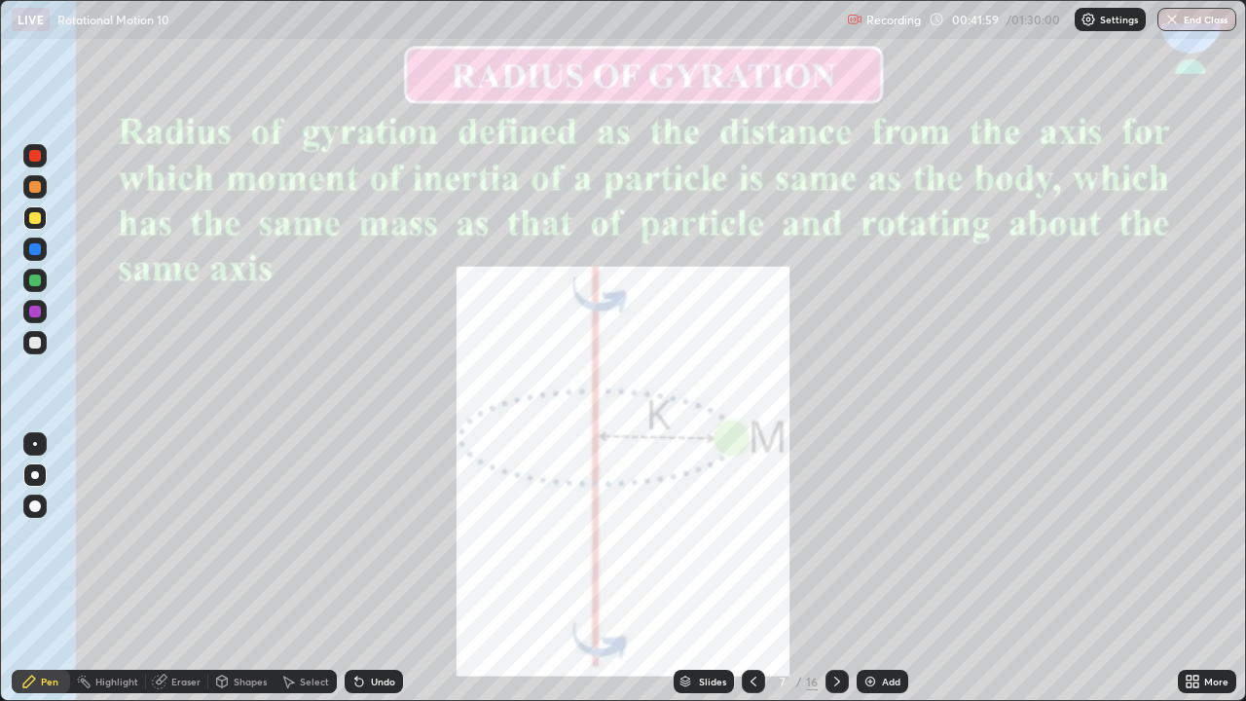
click at [34, 223] on div at bounding box center [35, 218] width 12 height 12
click at [33, 156] on div at bounding box center [35, 156] width 12 height 12
click at [33, 342] on div at bounding box center [35, 343] width 12 height 12
click at [39, 248] on div at bounding box center [35, 249] width 12 height 12
click at [829, 568] on icon at bounding box center [837, 682] width 16 height 16
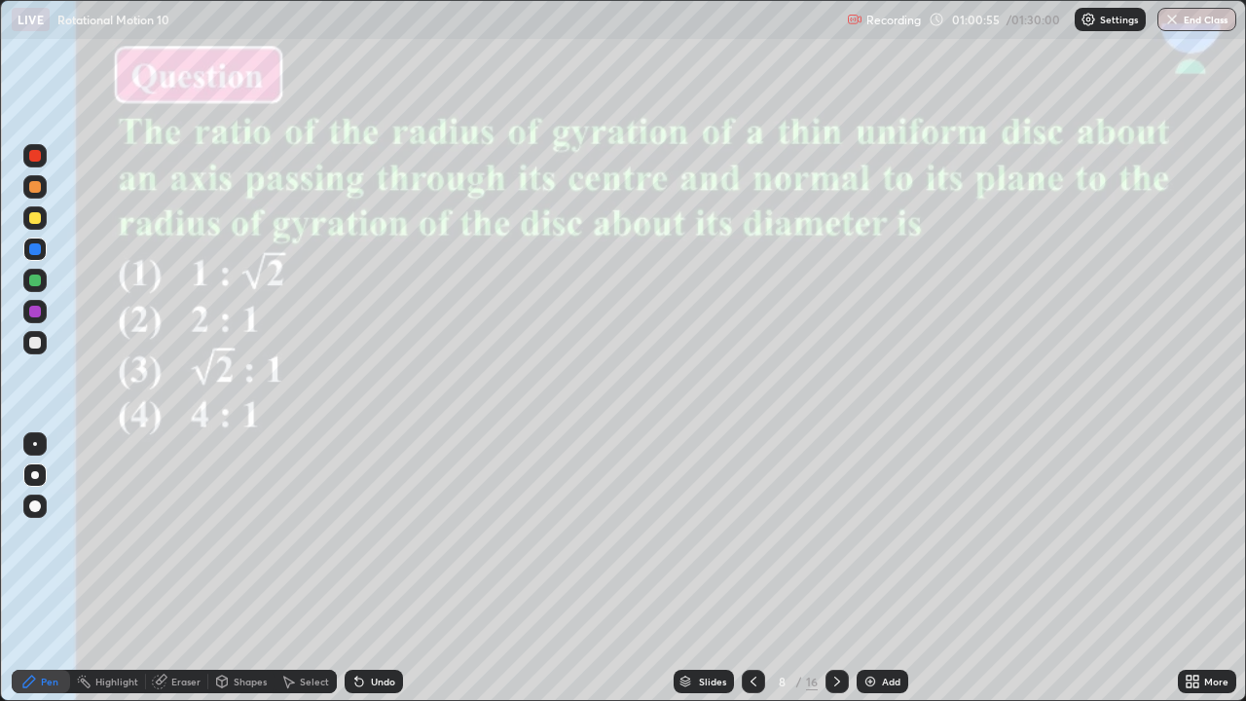
click at [708, 568] on div "Slides" at bounding box center [712, 681] width 27 height 10
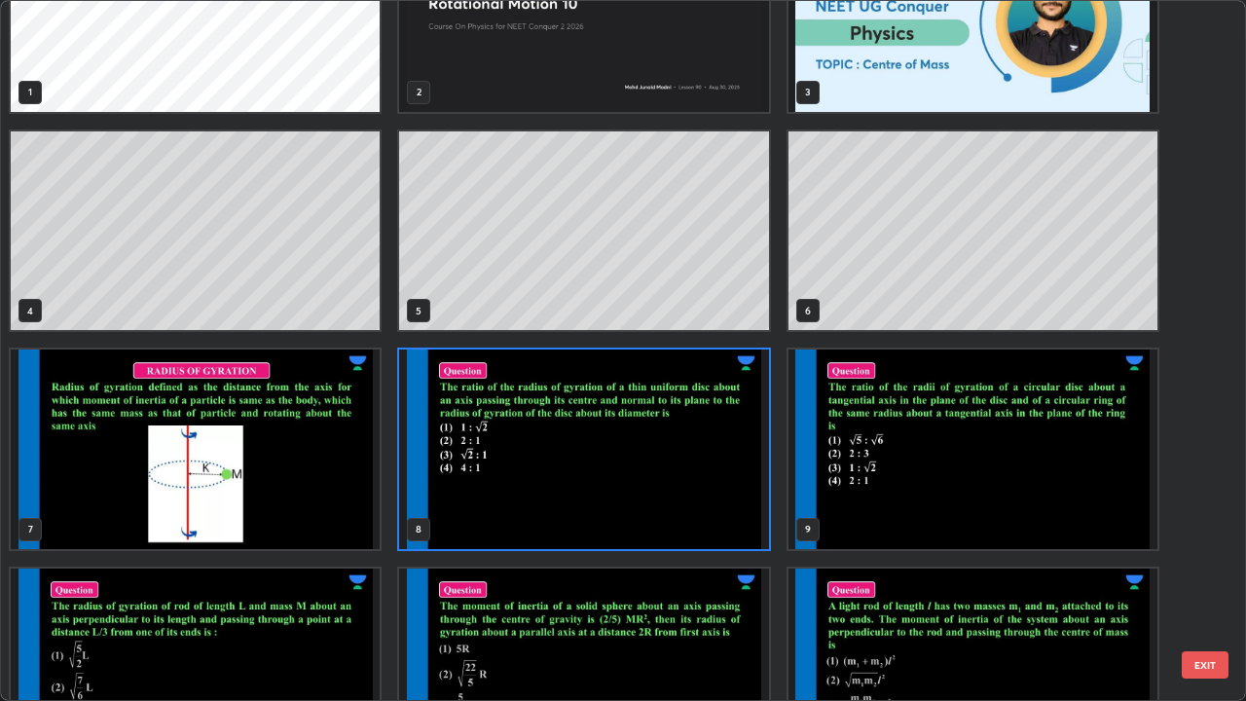
scroll to position [104, 0]
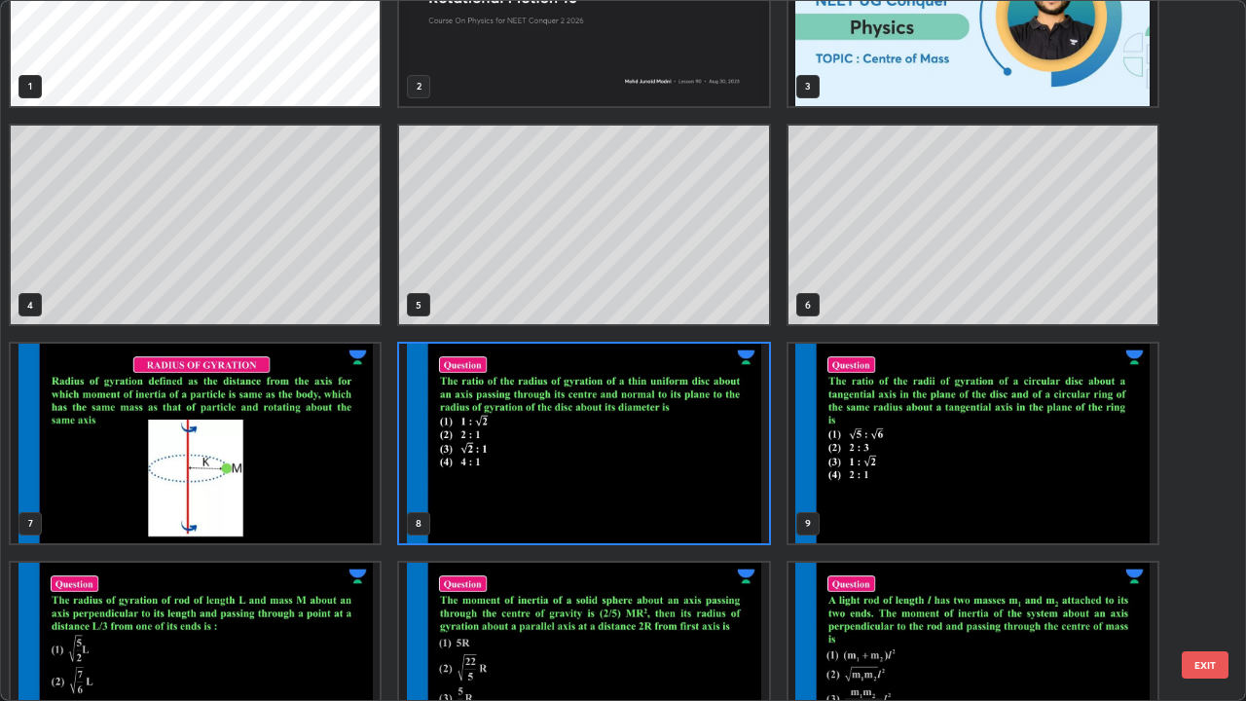
click at [946, 496] on img "grid" at bounding box center [972, 444] width 369 height 200
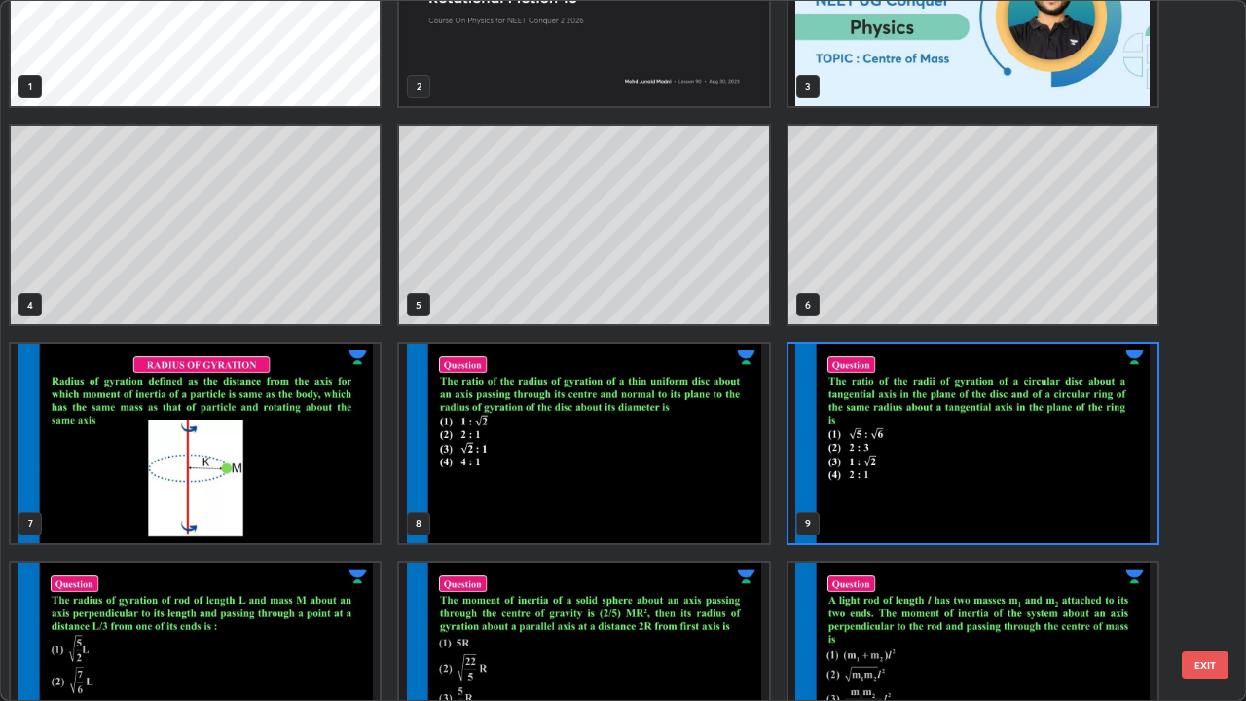
click at [947, 502] on img "grid" at bounding box center [972, 444] width 369 height 200
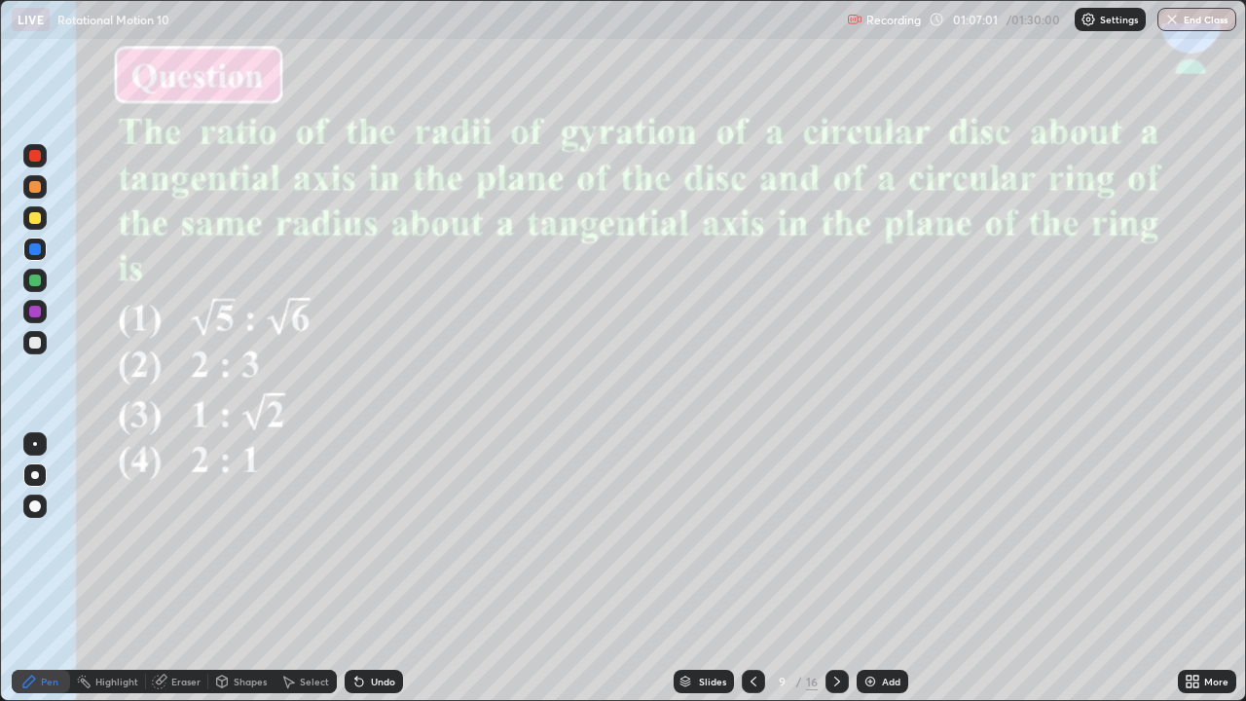
click at [692, 568] on div "Slides" at bounding box center [704, 681] width 60 height 23
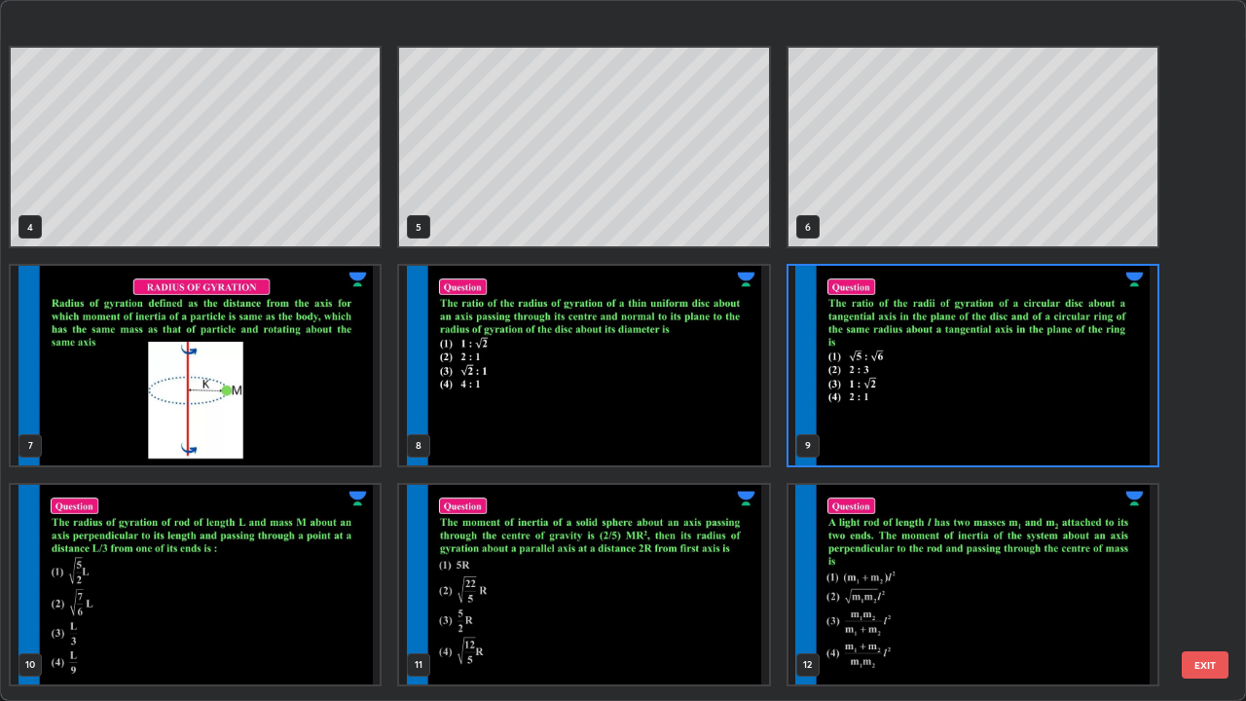
scroll to position [236, 0]
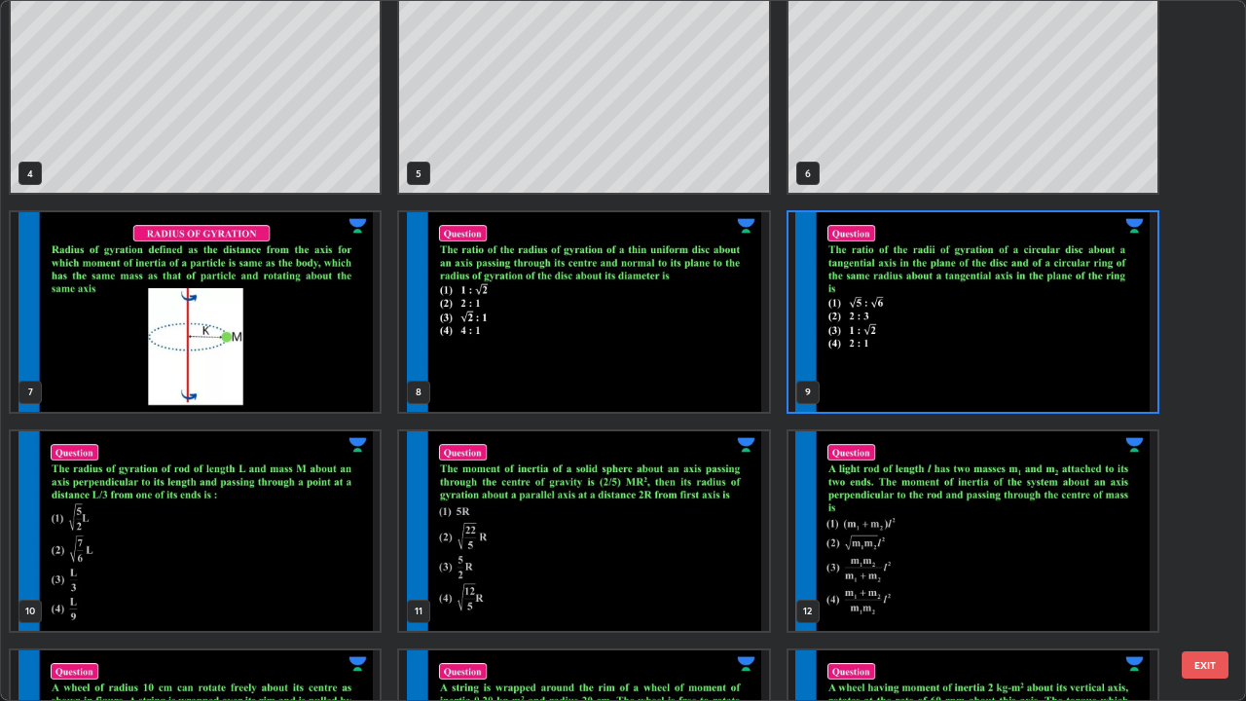
click at [312, 564] on img "grid" at bounding box center [195, 531] width 369 height 200
click at [319, 563] on img "grid" at bounding box center [195, 531] width 369 height 200
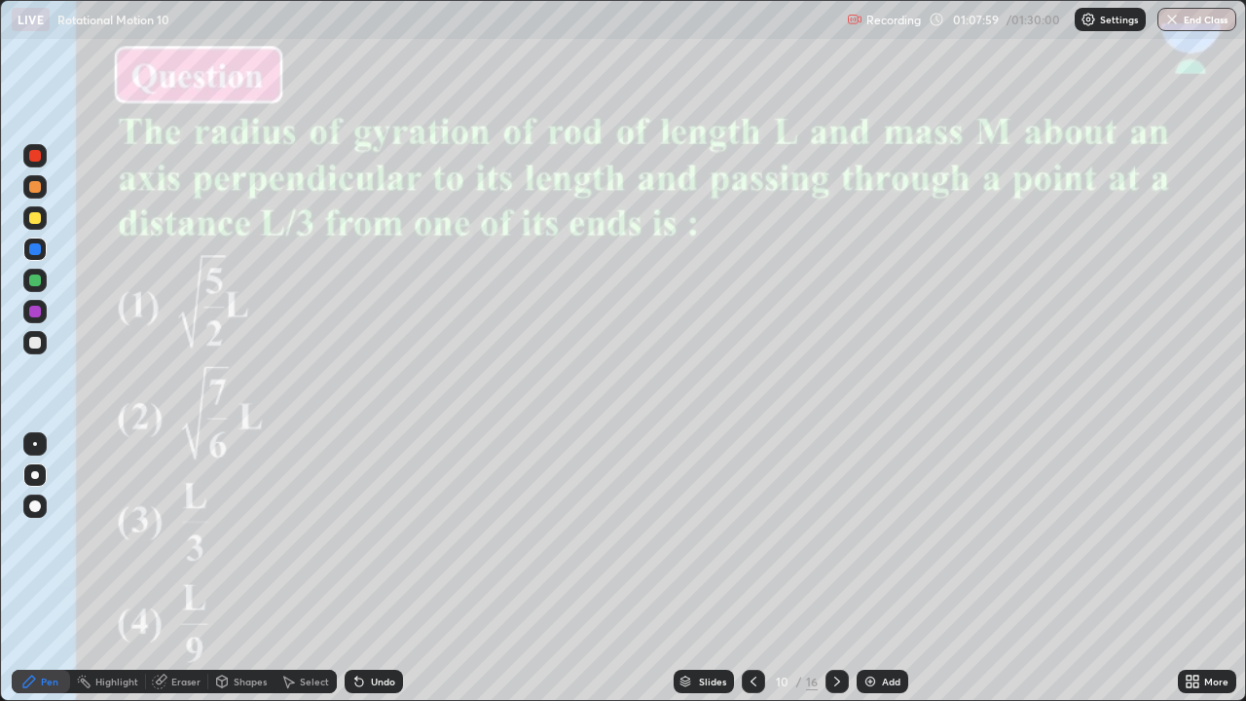
click at [35, 340] on div at bounding box center [35, 343] width 12 height 12
click at [35, 216] on div at bounding box center [35, 218] width 12 height 12
click at [712, 568] on div "Slides" at bounding box center [712, 681] width 27 height 10
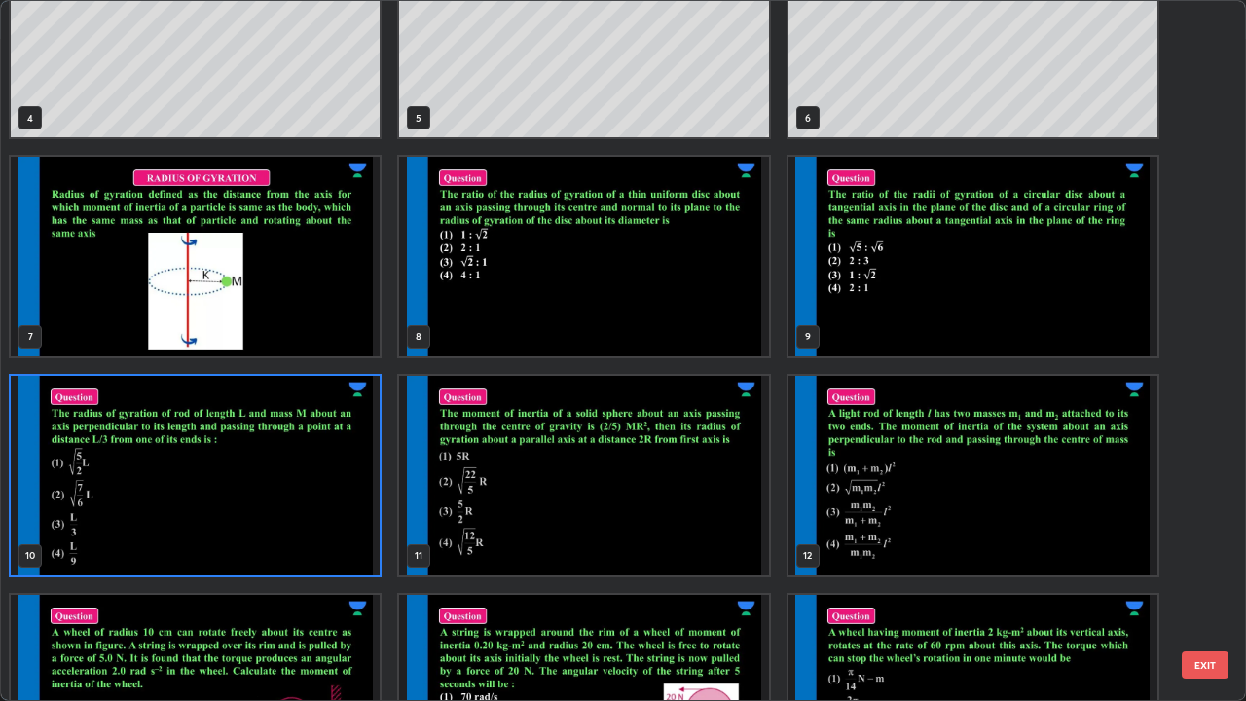
scroll to position [303, 0]
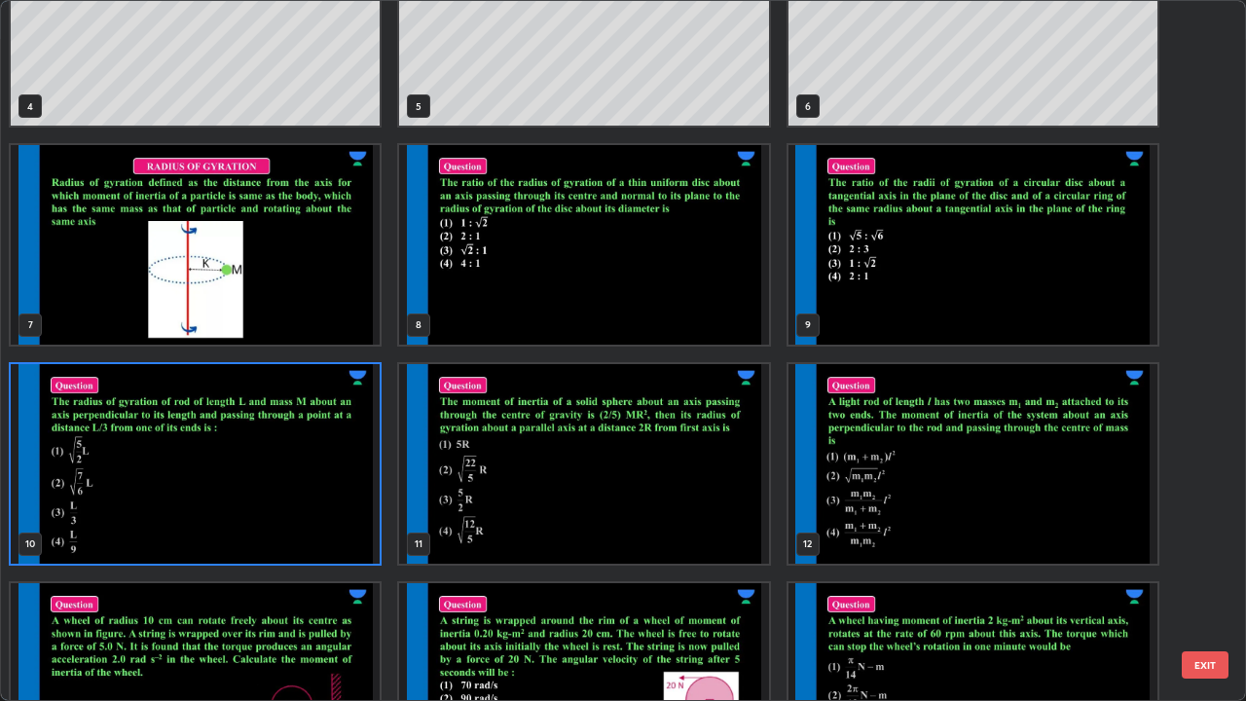
click at [666, 511] on img "grid" at bounding box center [583, 464] width 369 height 200
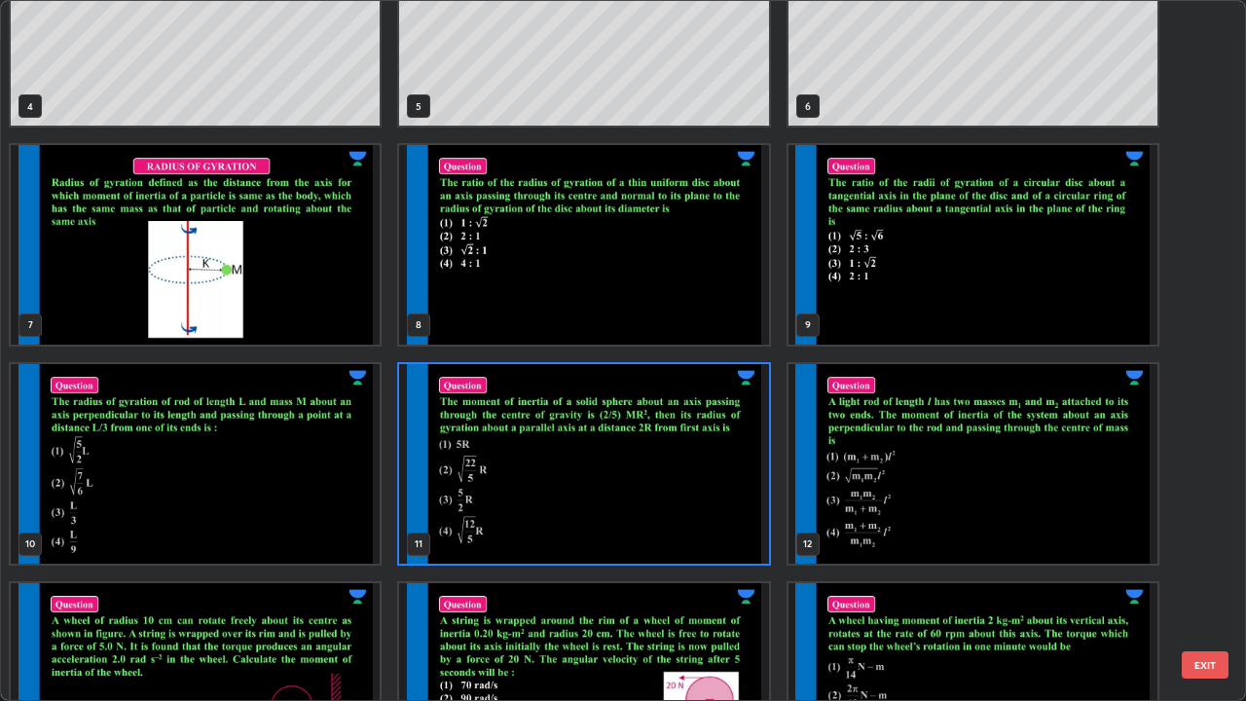
click at [674, 519] on img "grid" at bounding box center [583, 464] width 369 height 200
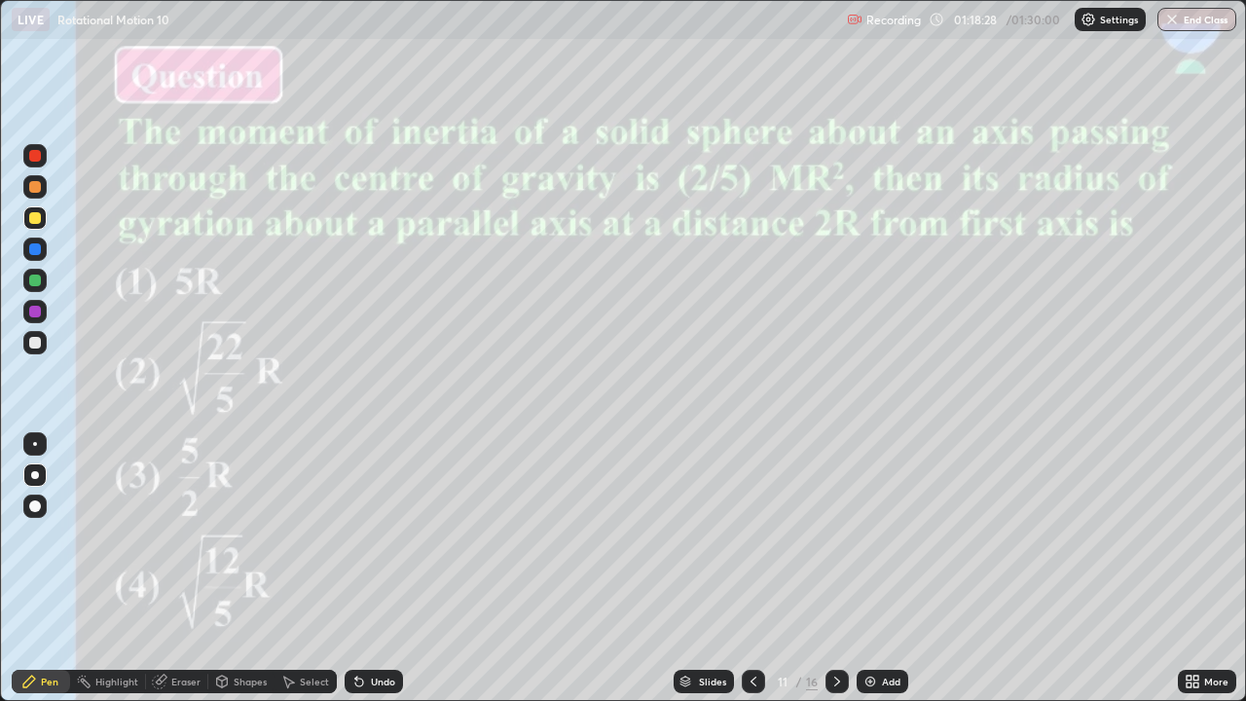
click at [45, 338] on div at bounding box center [34, 342] width 23 height 23
click at [699, 568] on div "Slides" at bounding box center [712, 681] width 27 height 10
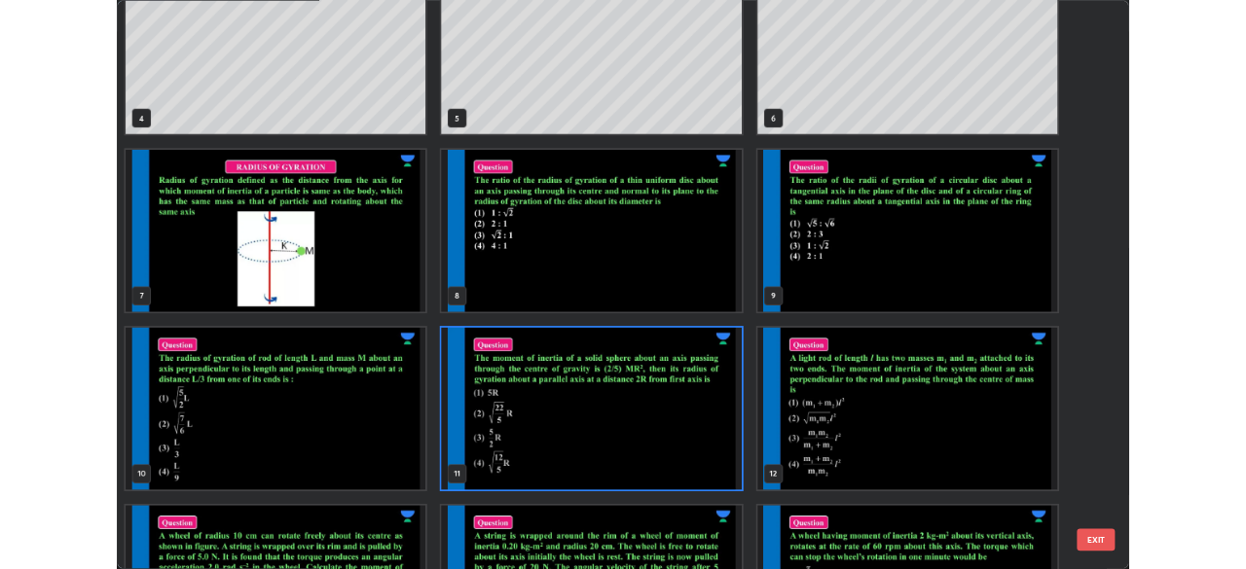
scroll to position [295, 0]
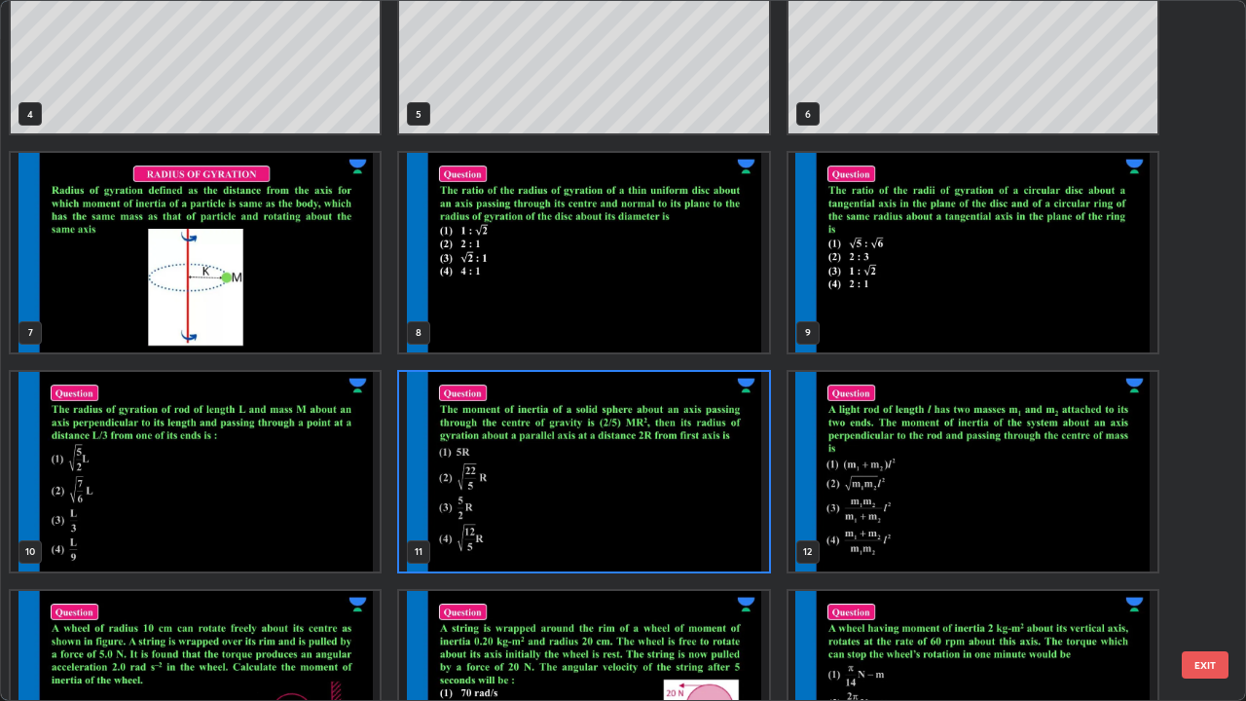
click at [987, 505] on img "grid" at bounding box center [972, 472] width 369 height 200
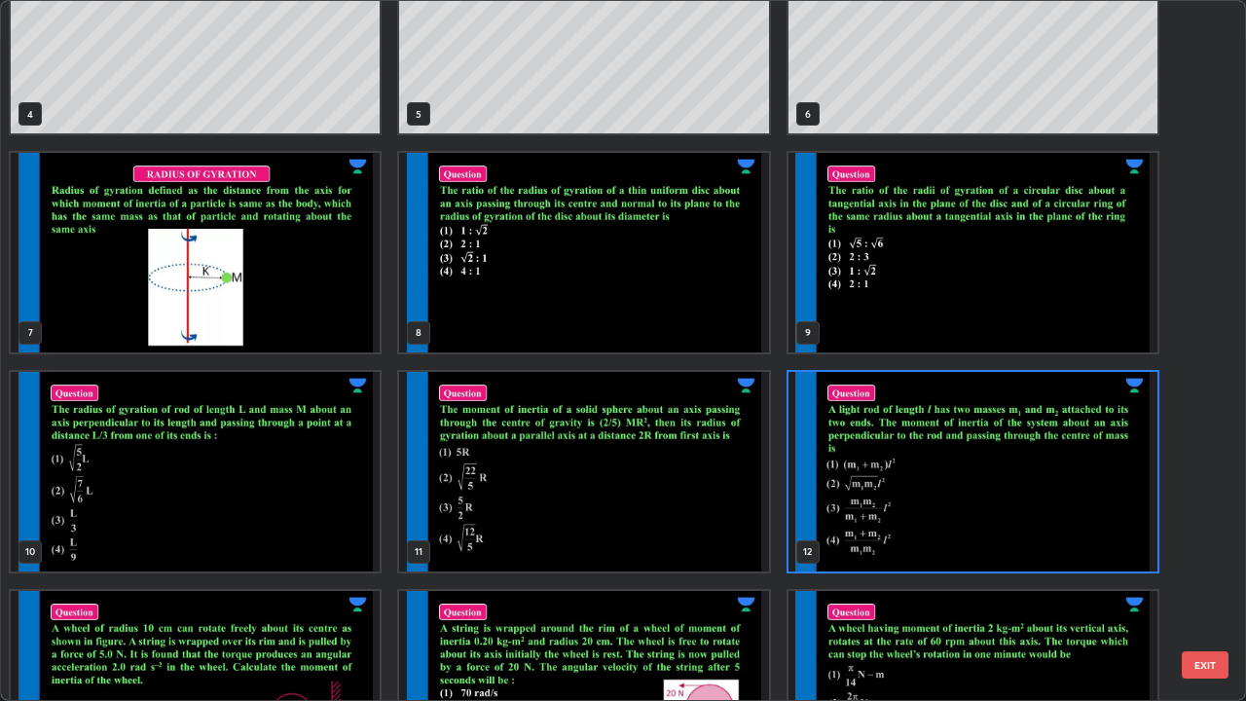
click at [990, 498] on img "grid" at bounding box center [972, 472] width 369 height 200
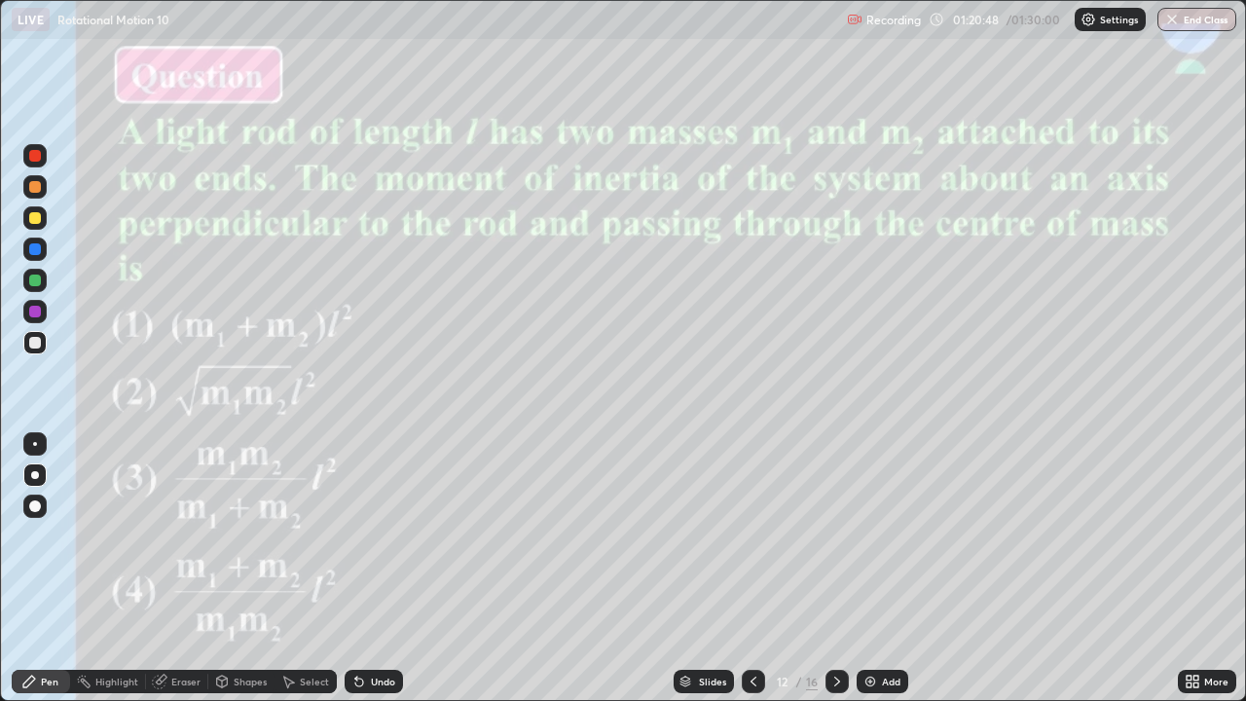
click at [36, 310] on div at bounding box center [35, 312] width 12 height 12
click at [34, 344] on div at bounding box center [35, 343] width 12 height 12
click at [32, 218] on div at bounding box center [35, 218] width 12 height 12
click at [36, 306] on div at bounding box center [35, 312] width 12 height 12
click at [29, 150] on div at bounding box center [34, 155] width 23 height 23
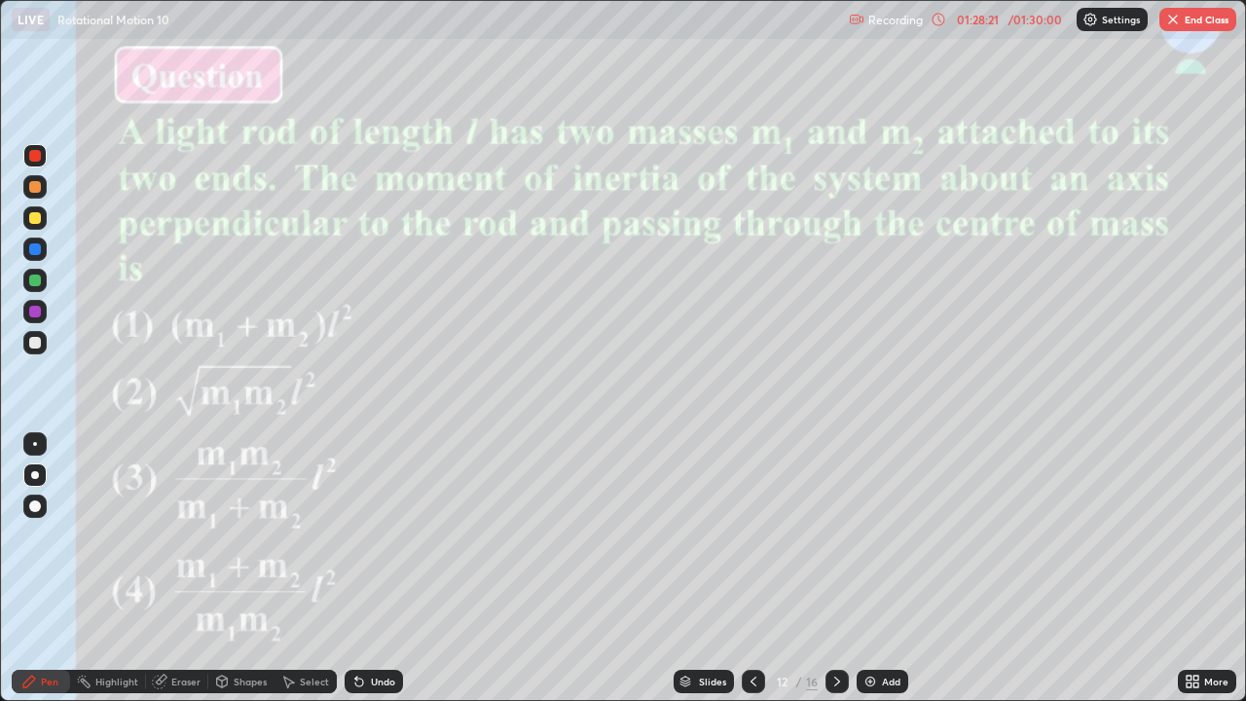
click at [1193, 17] on button "End Class" at bounding box center [1197, 19] width 77 height 23
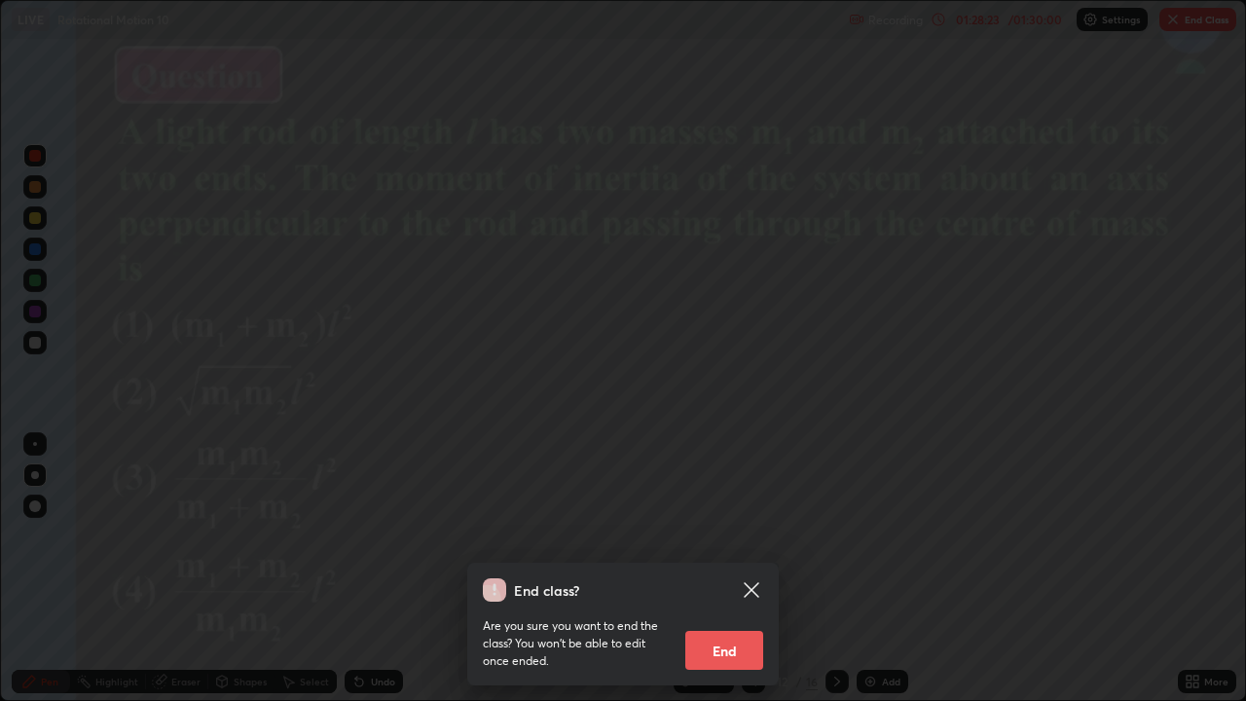
click at [725, 568] on button "End" at bounding box center [724, 650] width 78 height 39
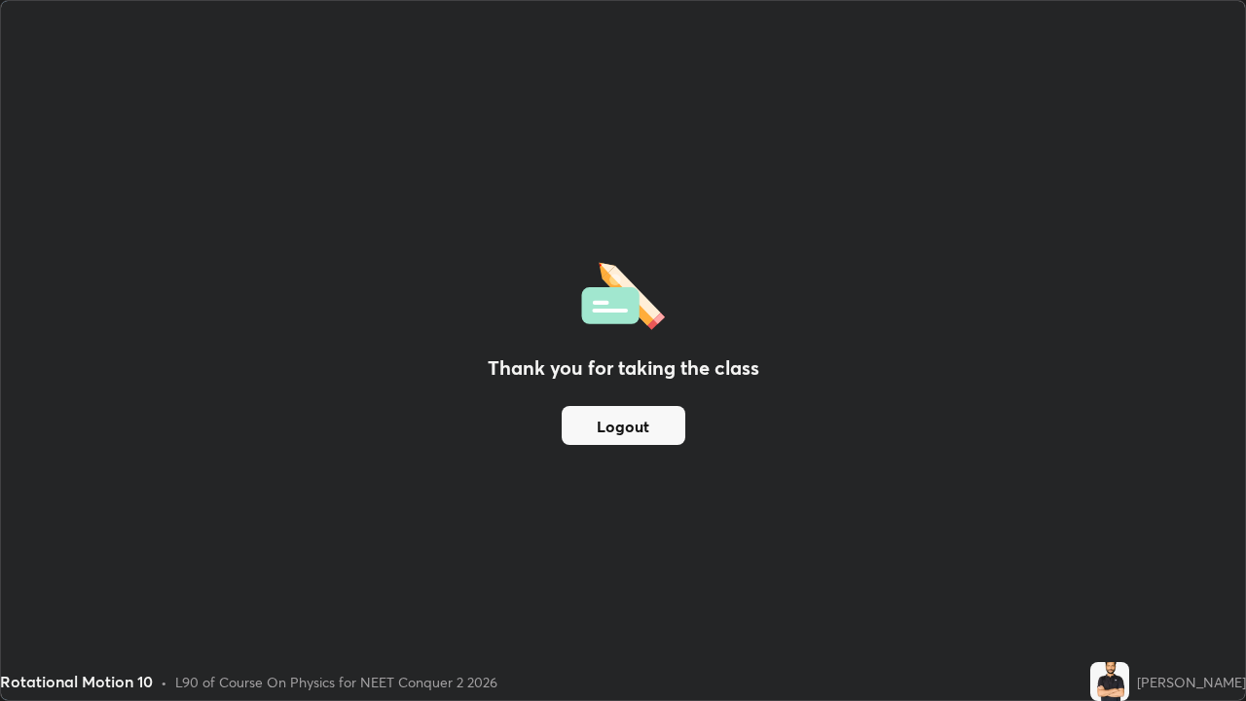
click at [656, 432] on button "Logout" at bounding box center [624, 425] width 124 height 39
click at [647, 432] on button "Logout" at bounding box center [624, 425] width 124 height 39
click at [642, 431] on button "Logout" at bounding box center [624, 425] width 124 height 39
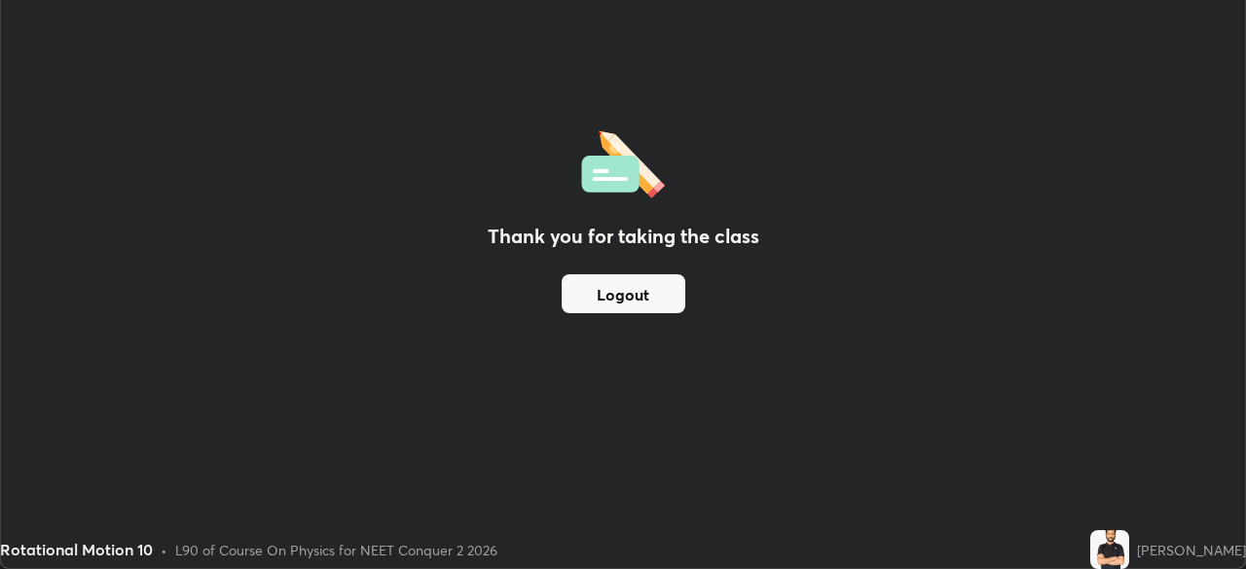
scroll to position [96758, 96081]
